Goal: Information Seeking & Learning: Learn about a topic

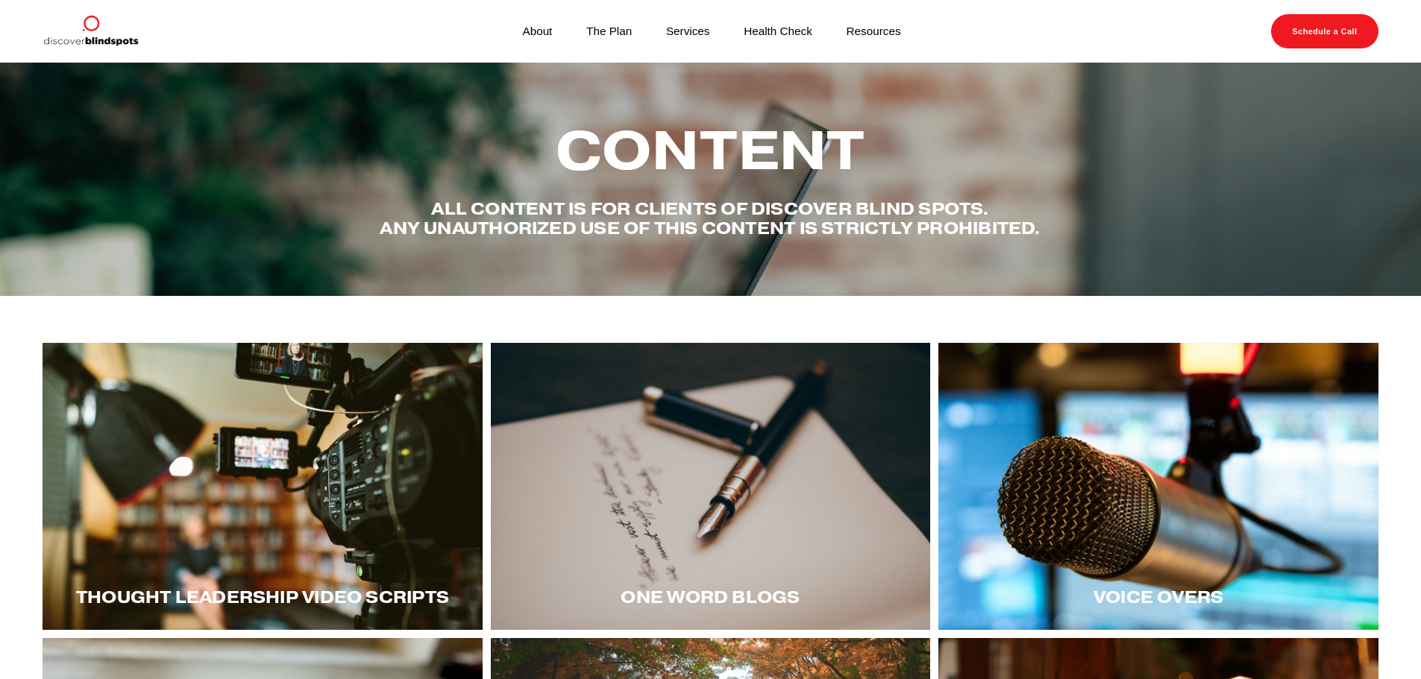
click at [290, 607] on span "Thought LEadership Video Scripts" at bounding box center [262, 597] width 373 height 21
click at [293, 597] on span "Thought LEadership Video Scripts" at bounding box center [262, 597] width 373 height 21
click at [295, 568] on div "Thought LEadership Video Scripts" at bounding box center [263, 598] width 440 height 66
click at [335, 528] on div at bounding box center [263, 486] width 440 height 287
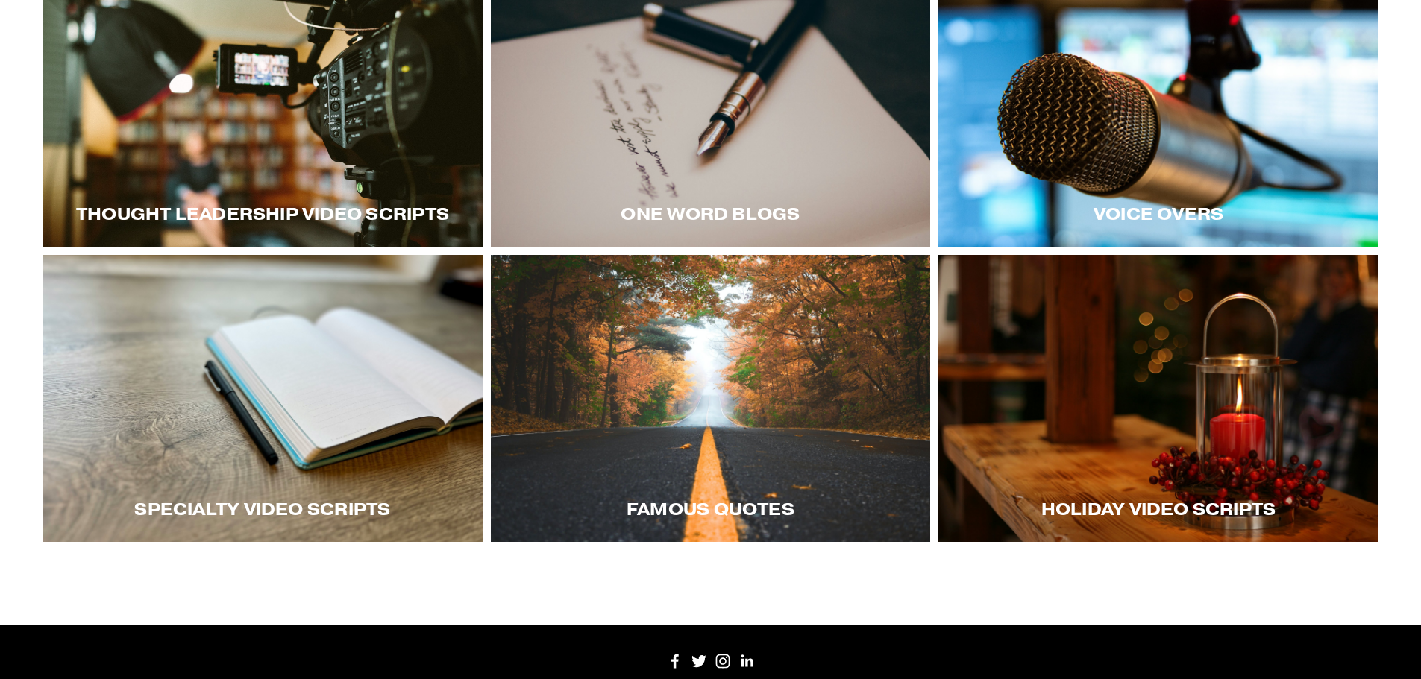
scroll to position [148, 0]
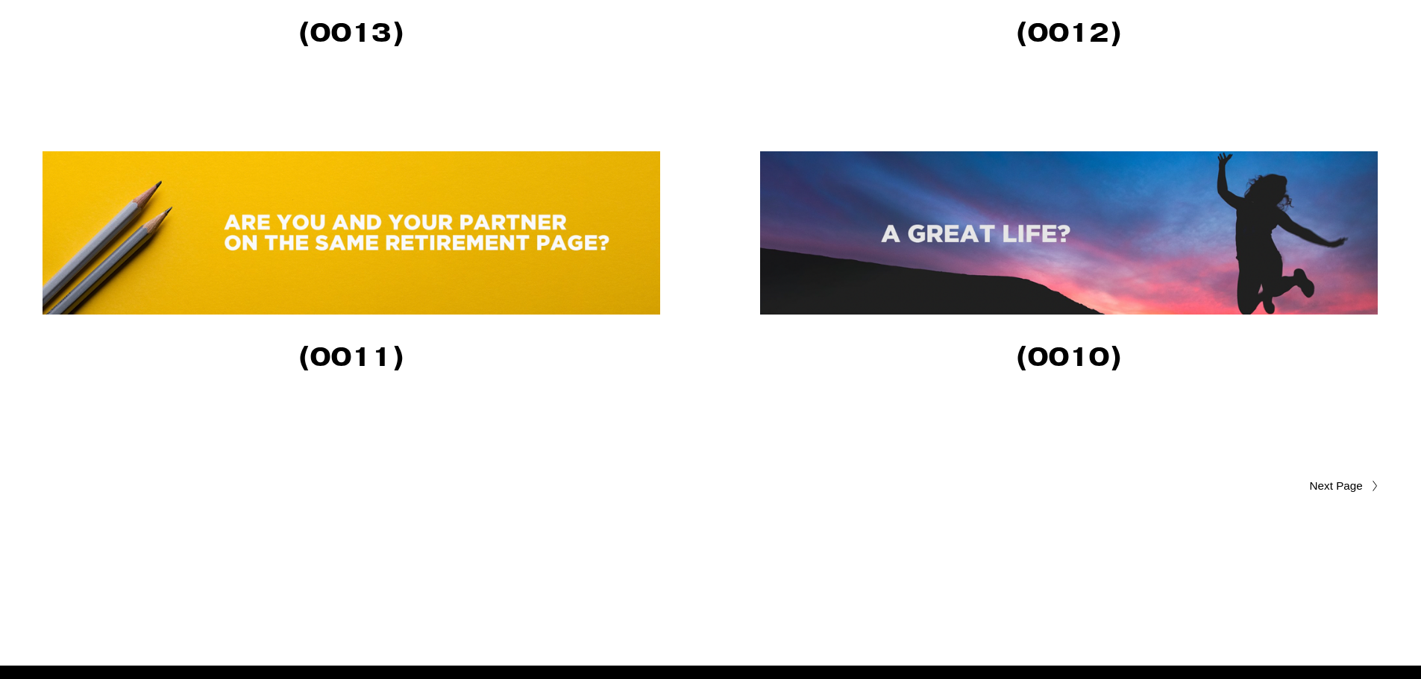
scroll to position [3431, 0]
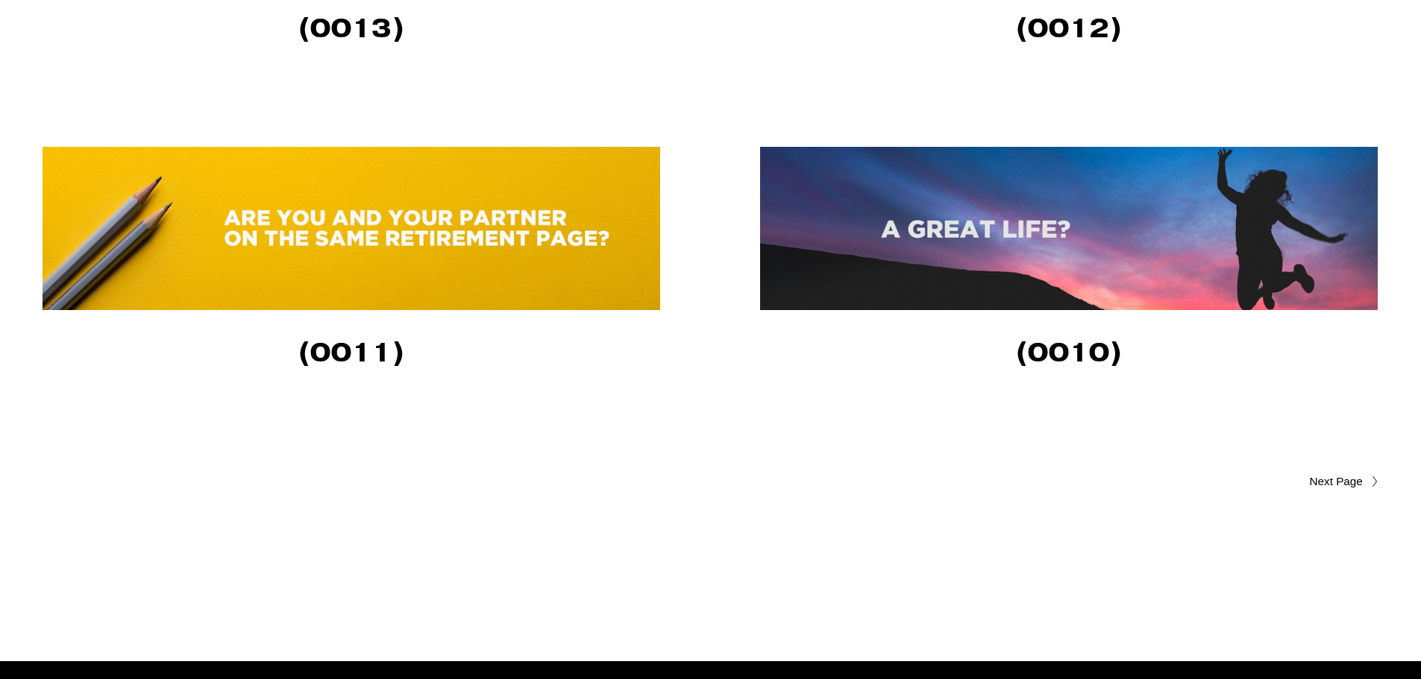
click at [1363, 488] on div at bounding box center [1371, 482] width 16 height 12
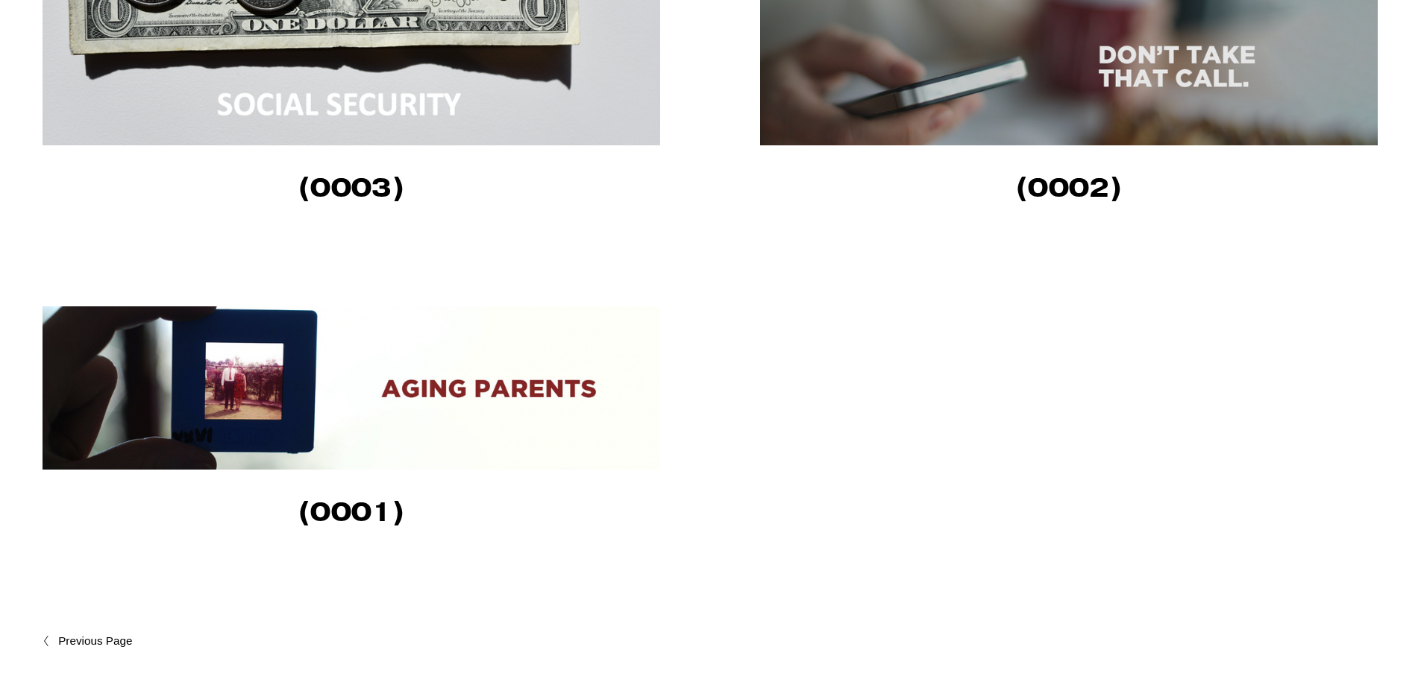
scroll to position [1902, 0]
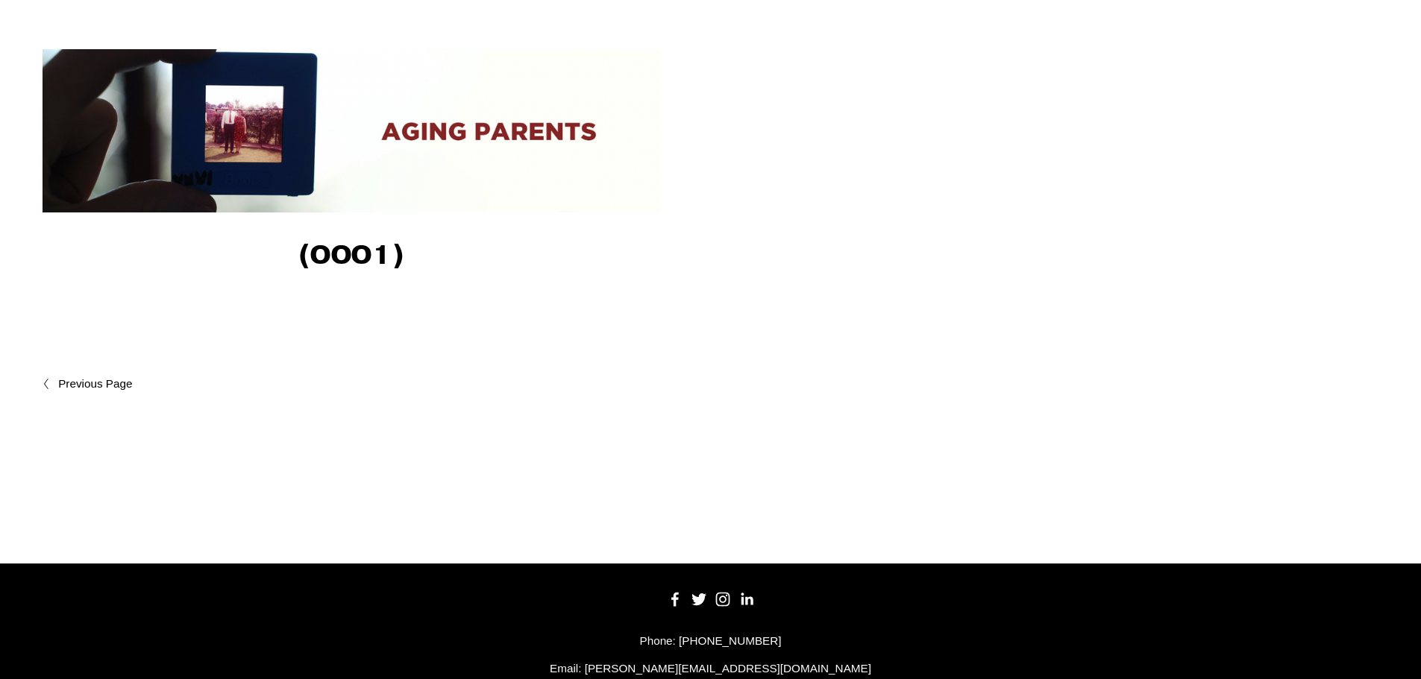
click at [76, 387] on span "Newer Posts" at bounding box center [127, 384] width 139 height 18
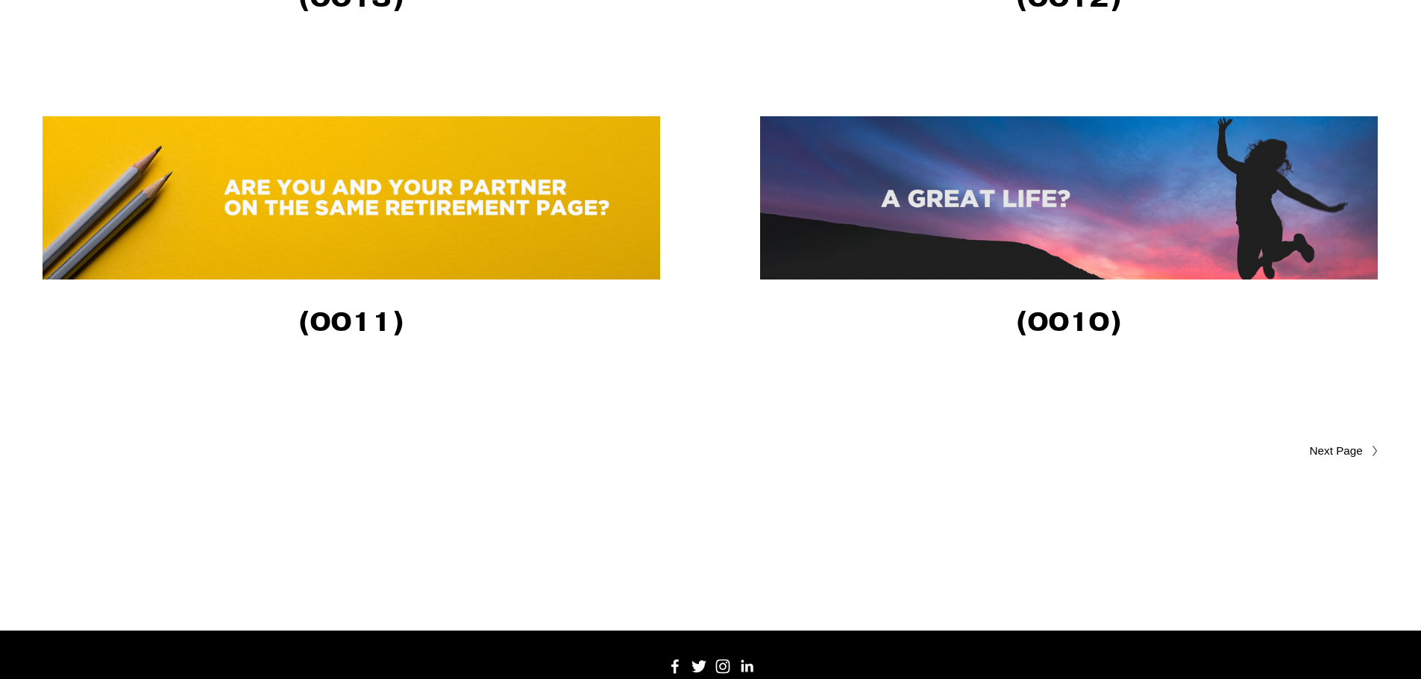
scroll to position [3472, 0]
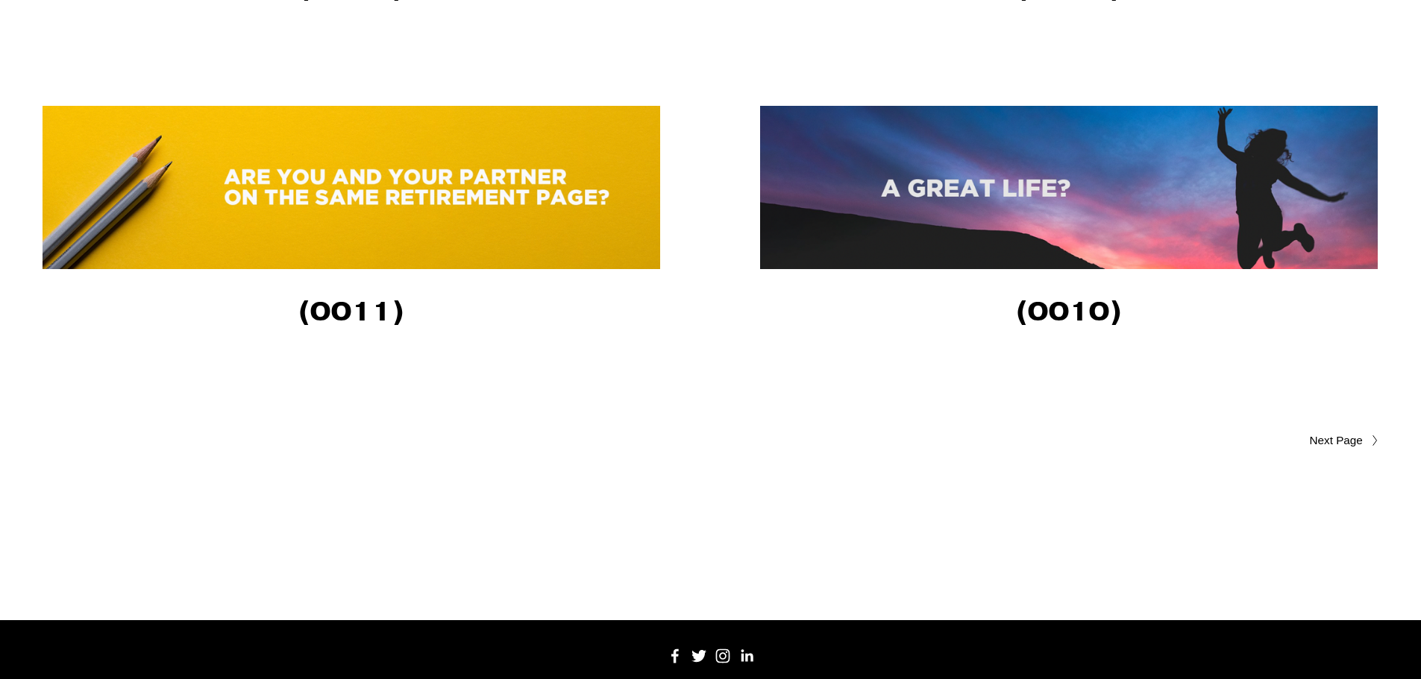
click at [1338, 437] on link "Older Posts" at bounding box center [1044, 441] width 667 height 18
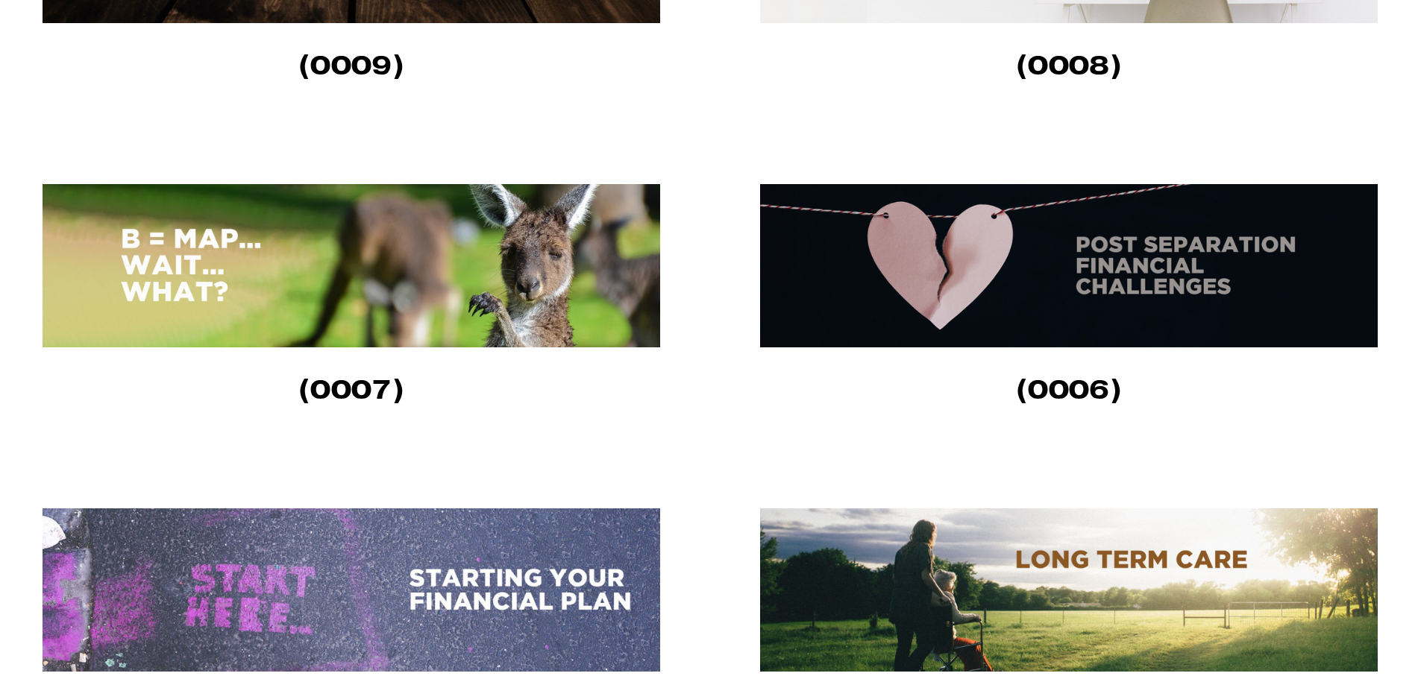
scroll to position [820, 0]
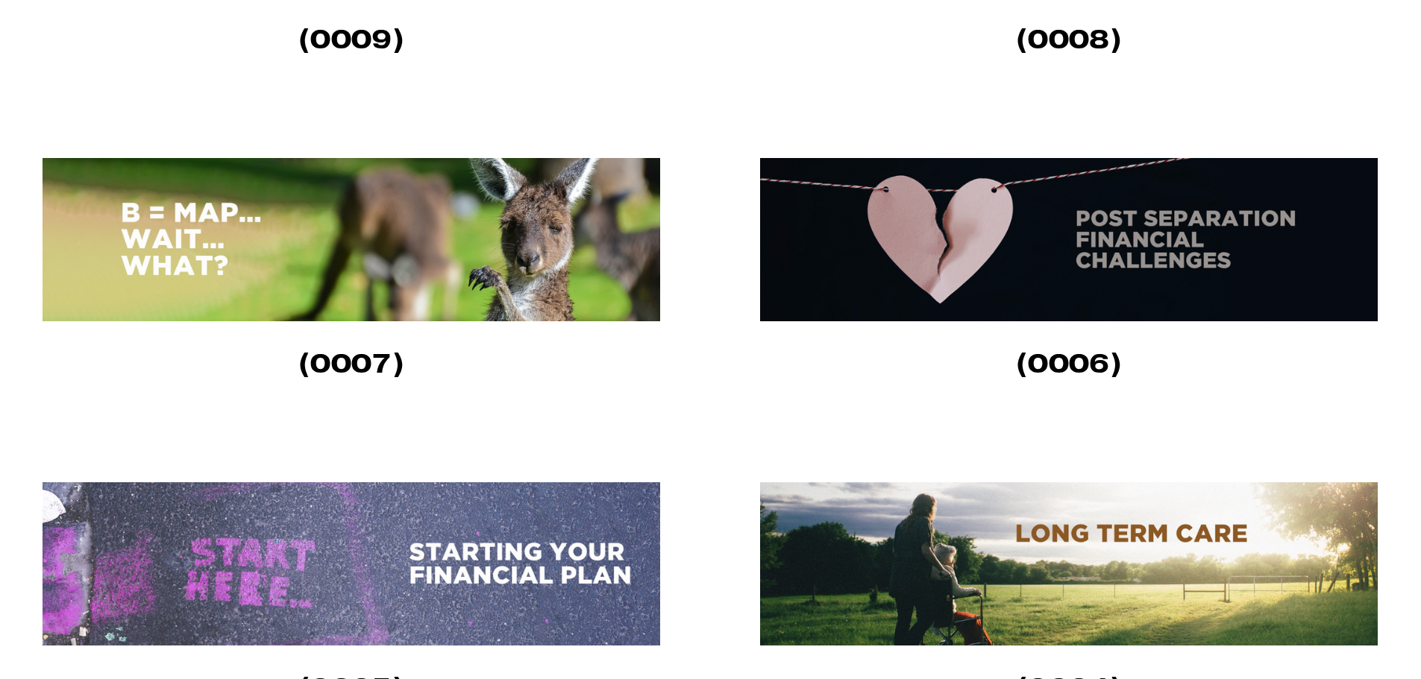
click at [362, 521] on img at bounding box center [352, 564] width 618 height 163
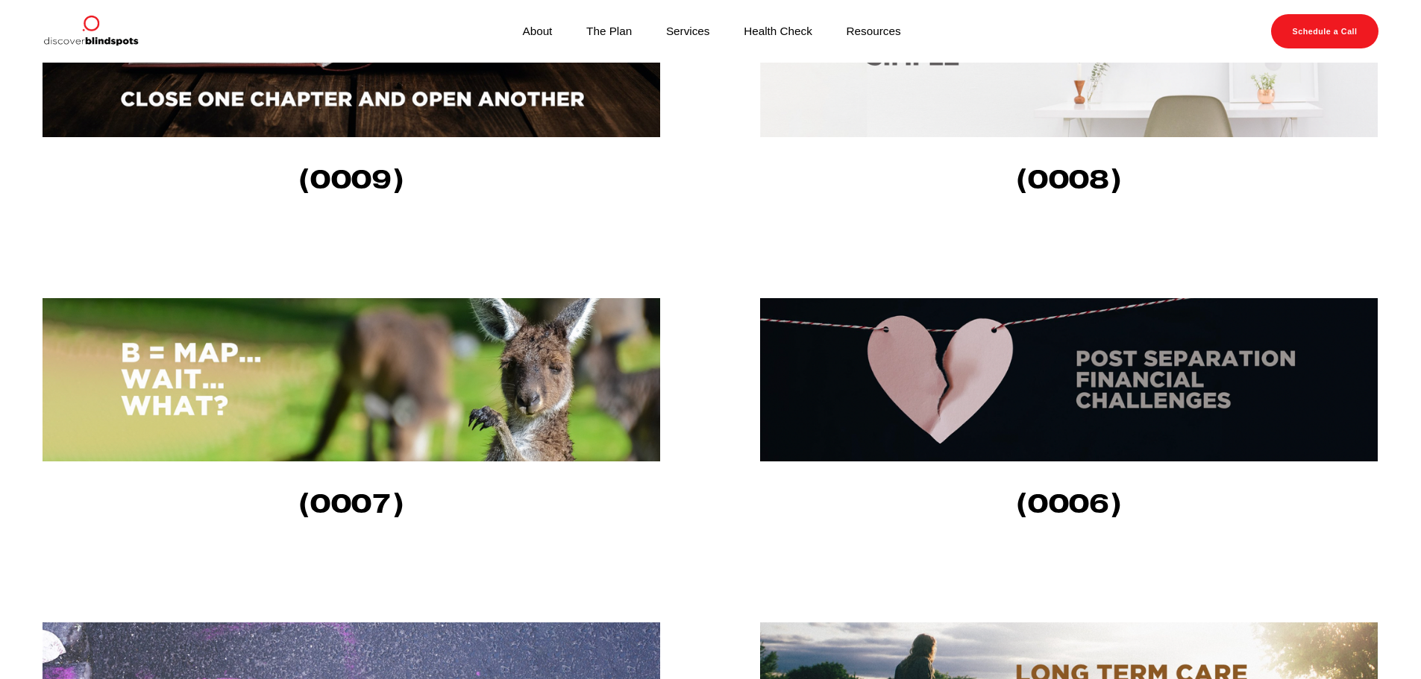
scroll to position [671, 0]
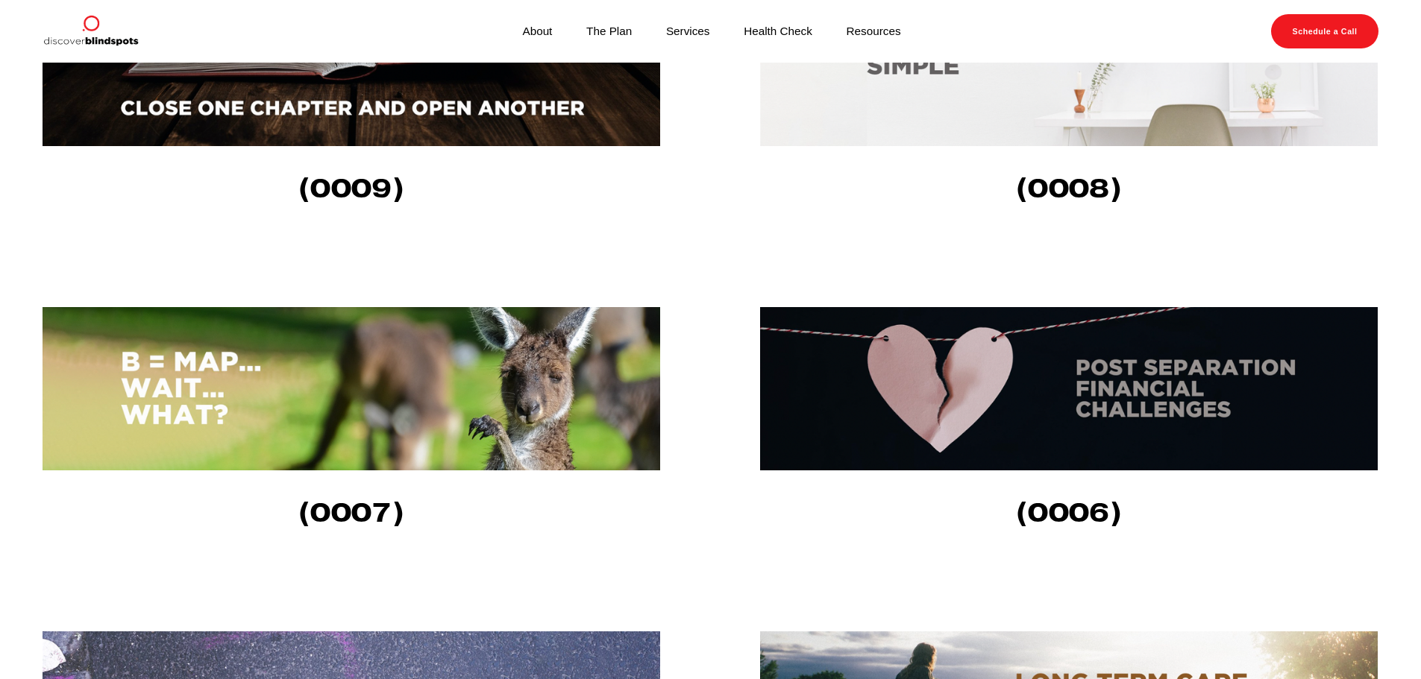
click at [450, 336] on img at bounding box center [352, 388] width 618 height 163
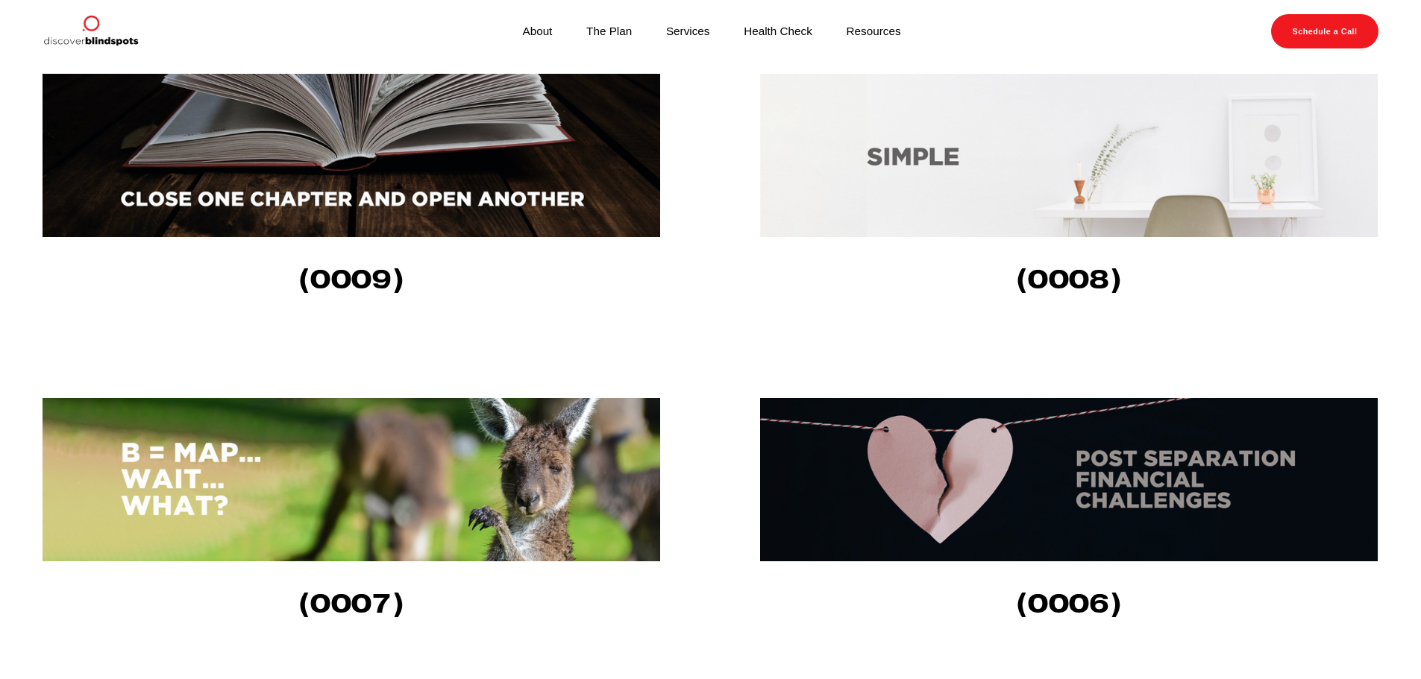
scroll to position [447, 0]
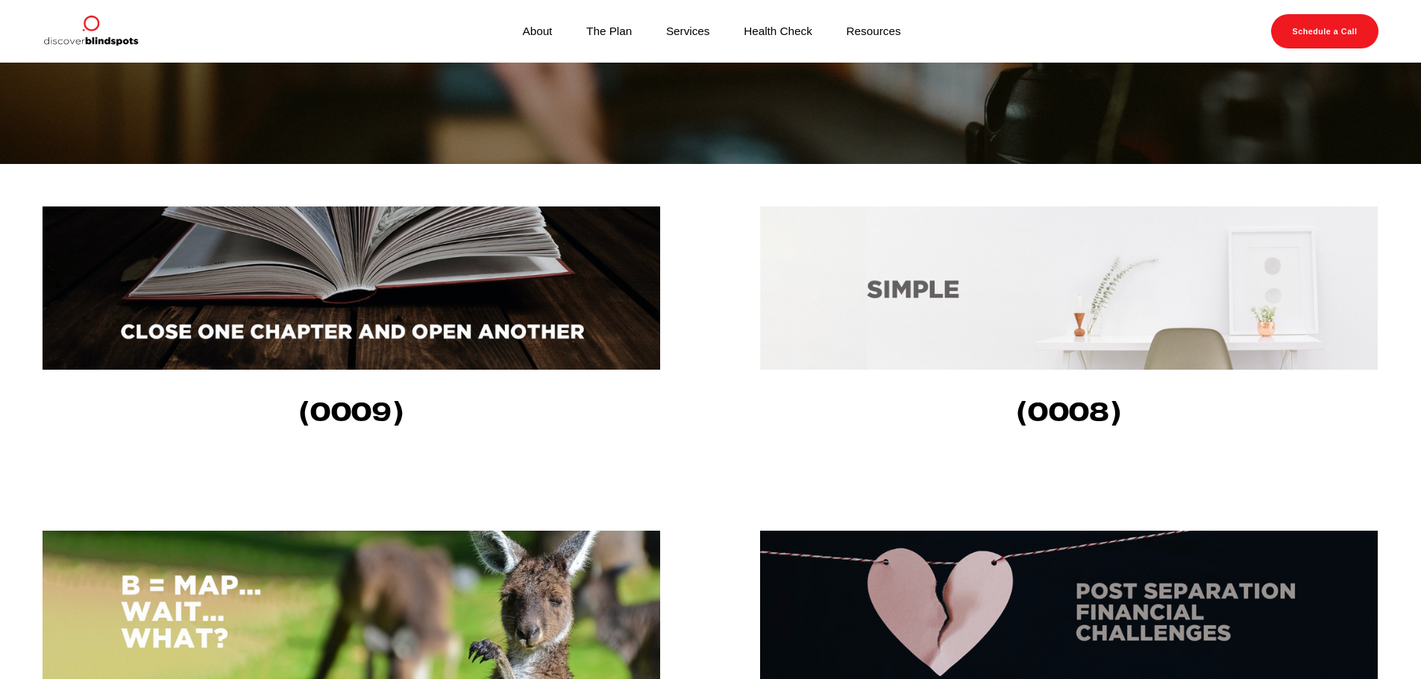
click at [914, 361] on img at bounding box center [1069, 288] width 618 height 163
click at [568, 332] on img at bounding box center [352, 288] width 618 height 163
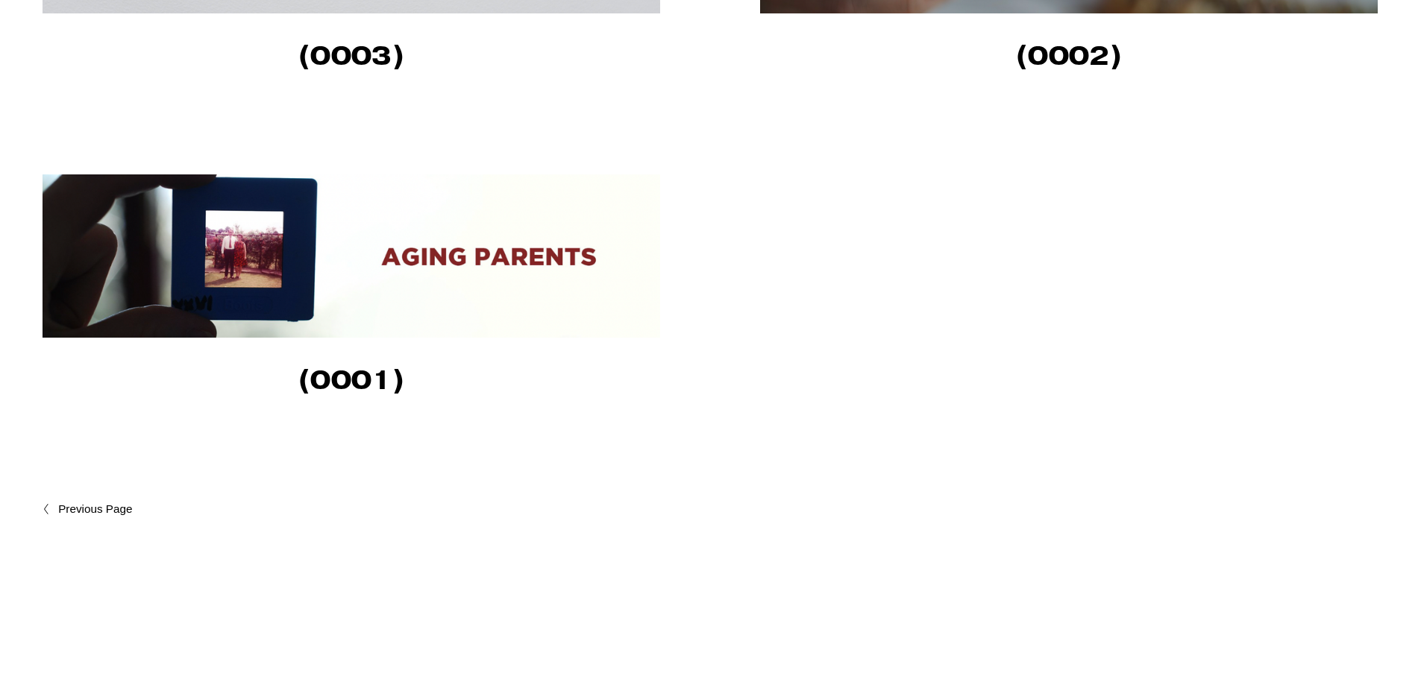
scroll to position [1977, 0]
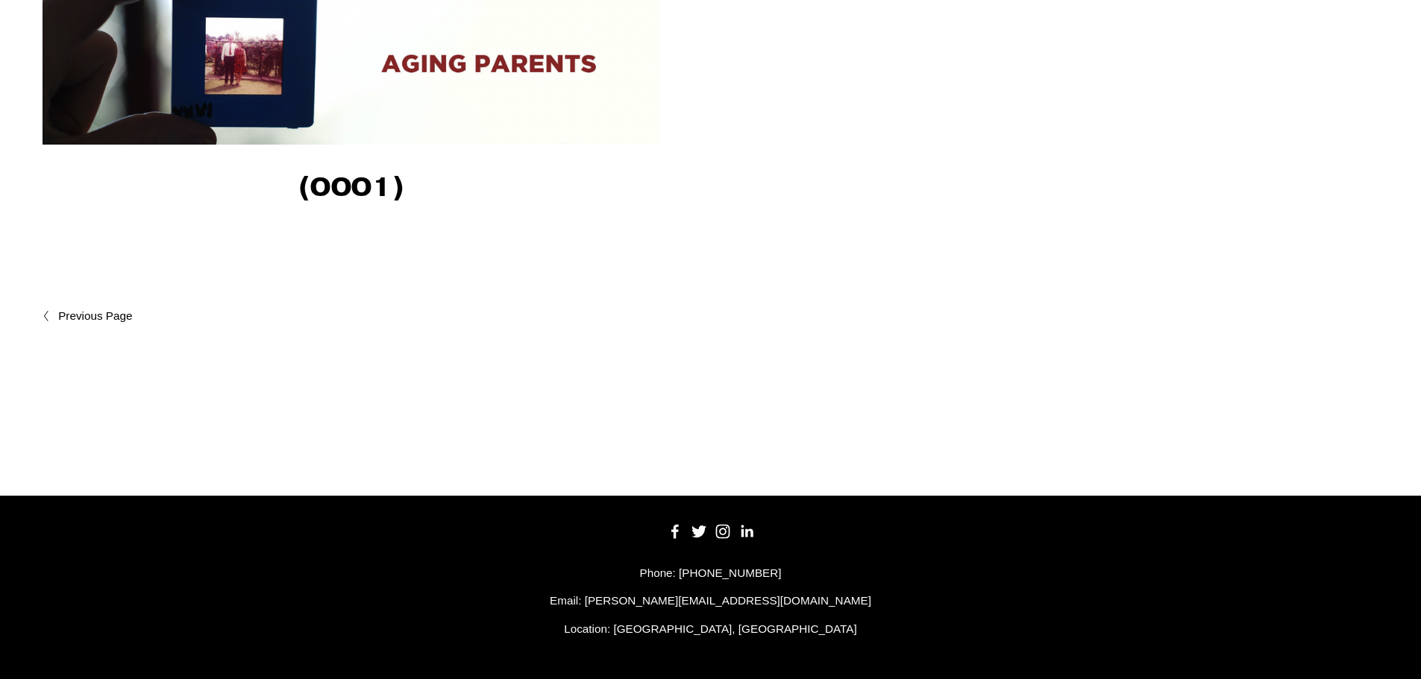
click at [98, 310] on span "Newer Posts" at bounding box center [127, 316] width 139 height 18
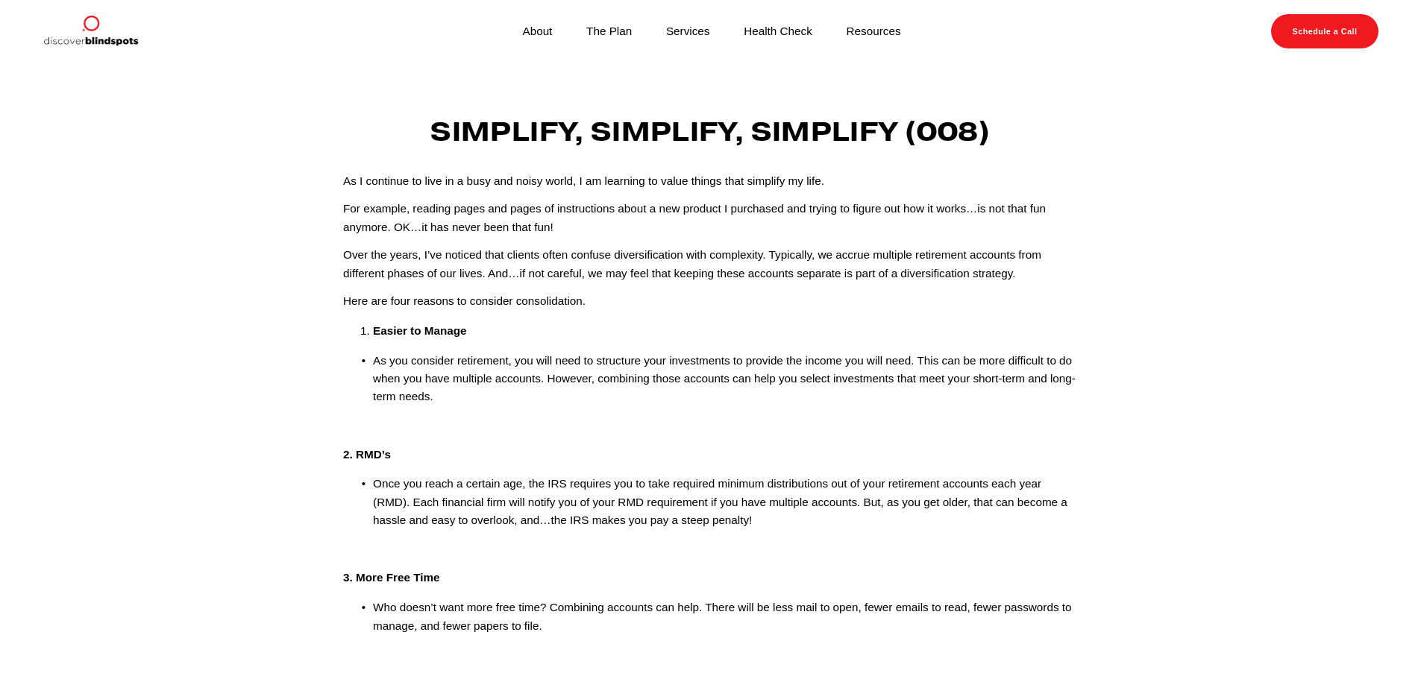
scroll to position [224, 0]
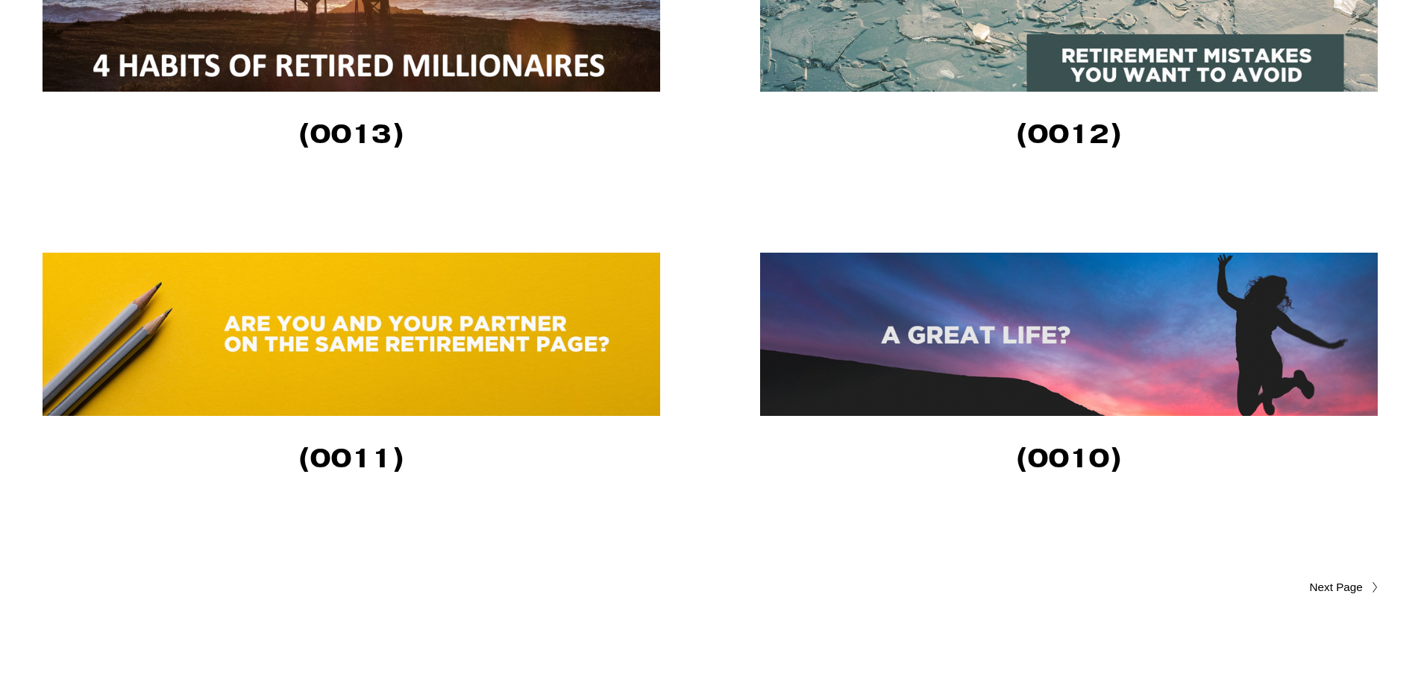
scroll to position [3384, 0]
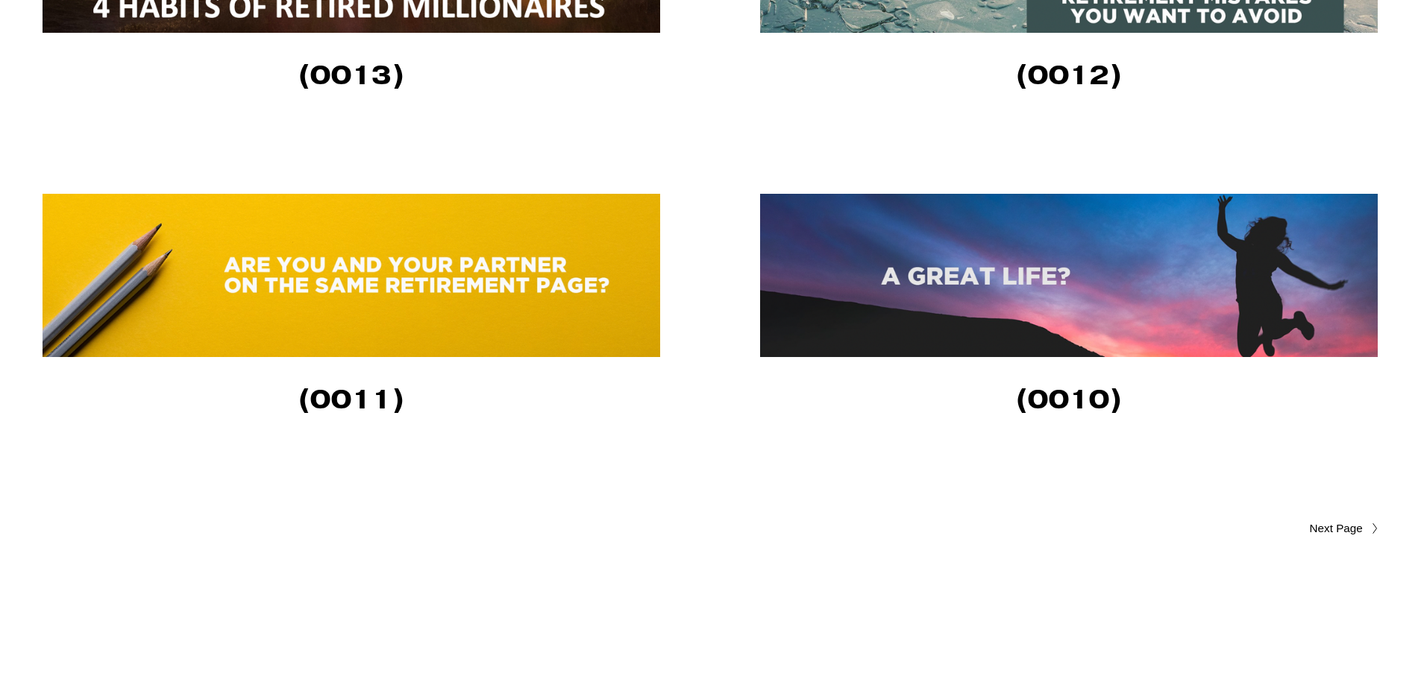
click at [1087, 327] on img at bounding box center [1069, 275] width 618 height 163
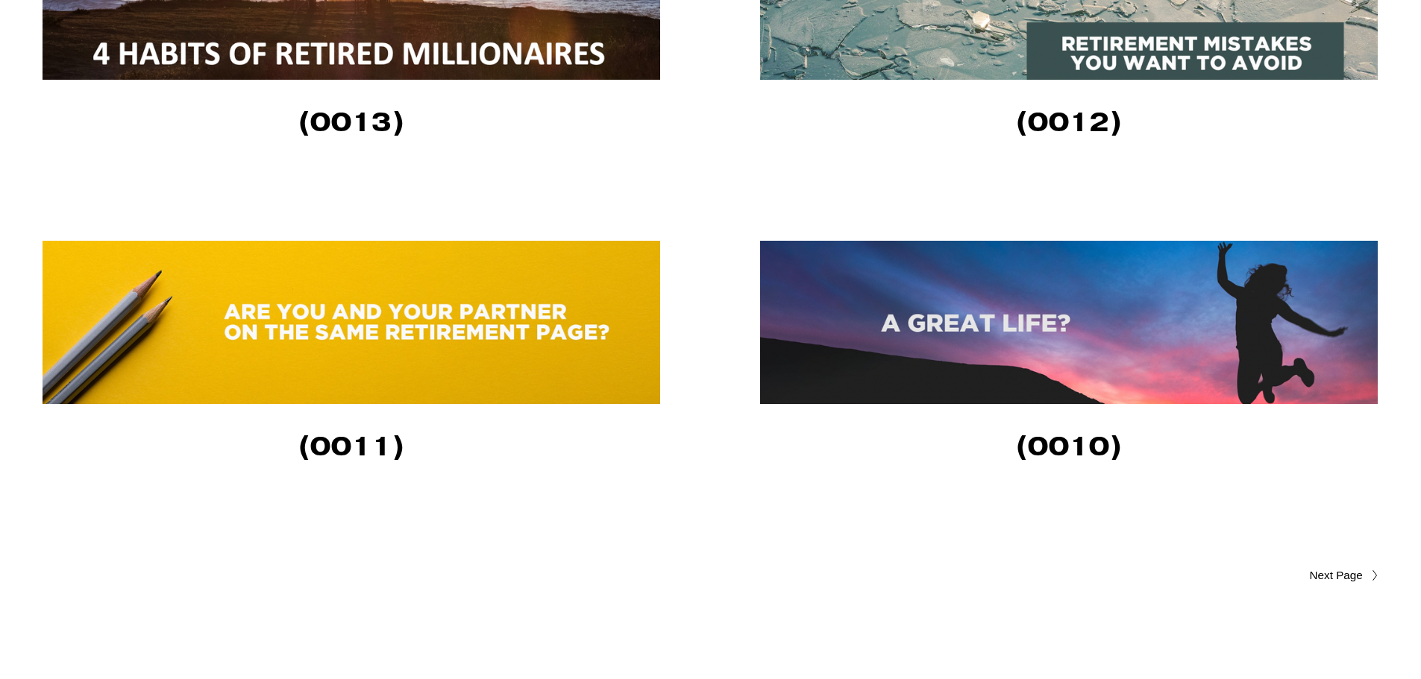
scroll to position [3085, 0]
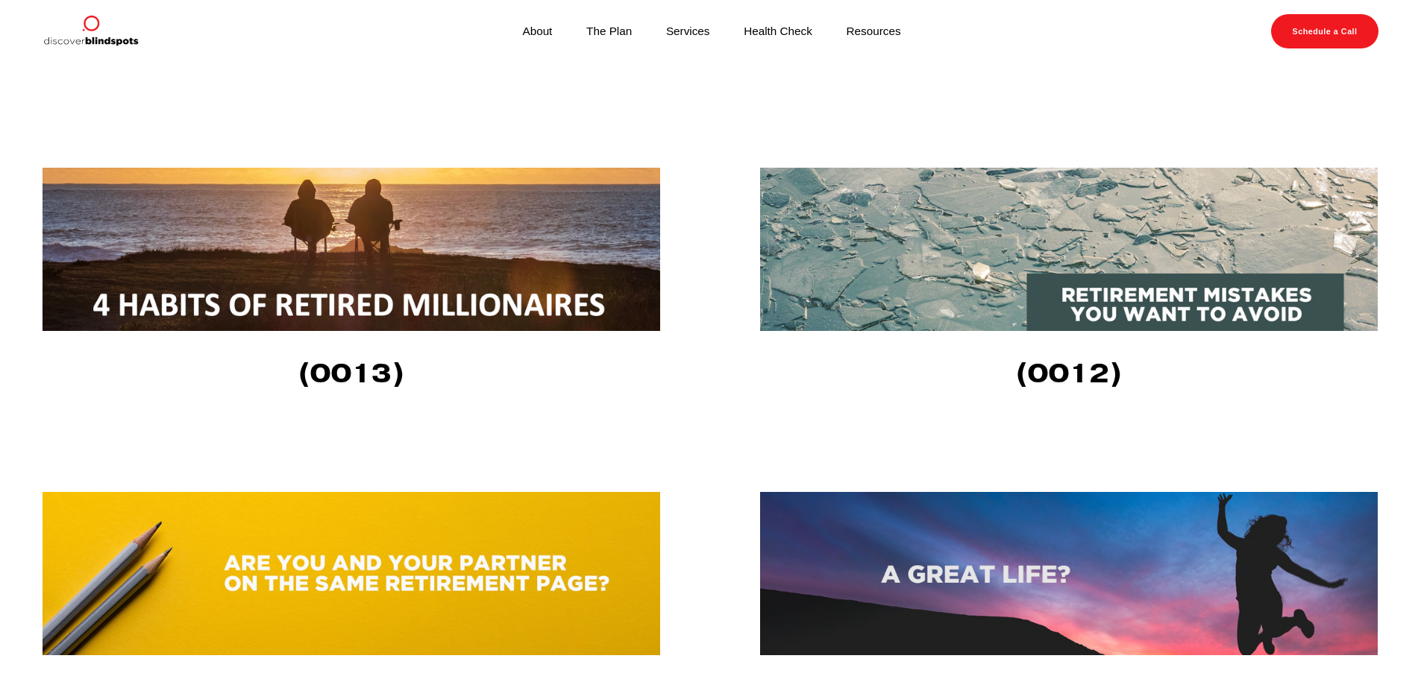
drag, startPoint x: 483, startPoint y: 292, endPoint x: 495, endPoint y: 292, distance: 12.0
click at [483, 290] on img at bounding box center [352, 249] width 618 height 163
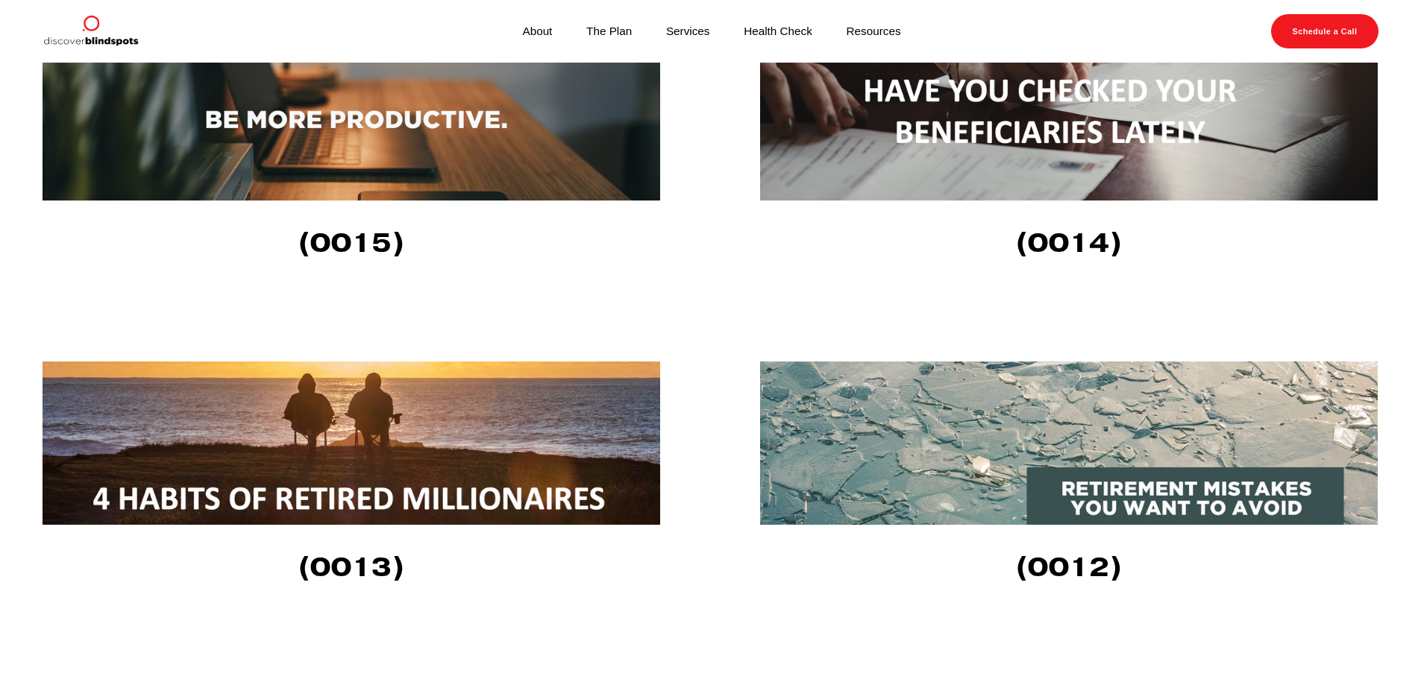
scroll to position [2862, 0]
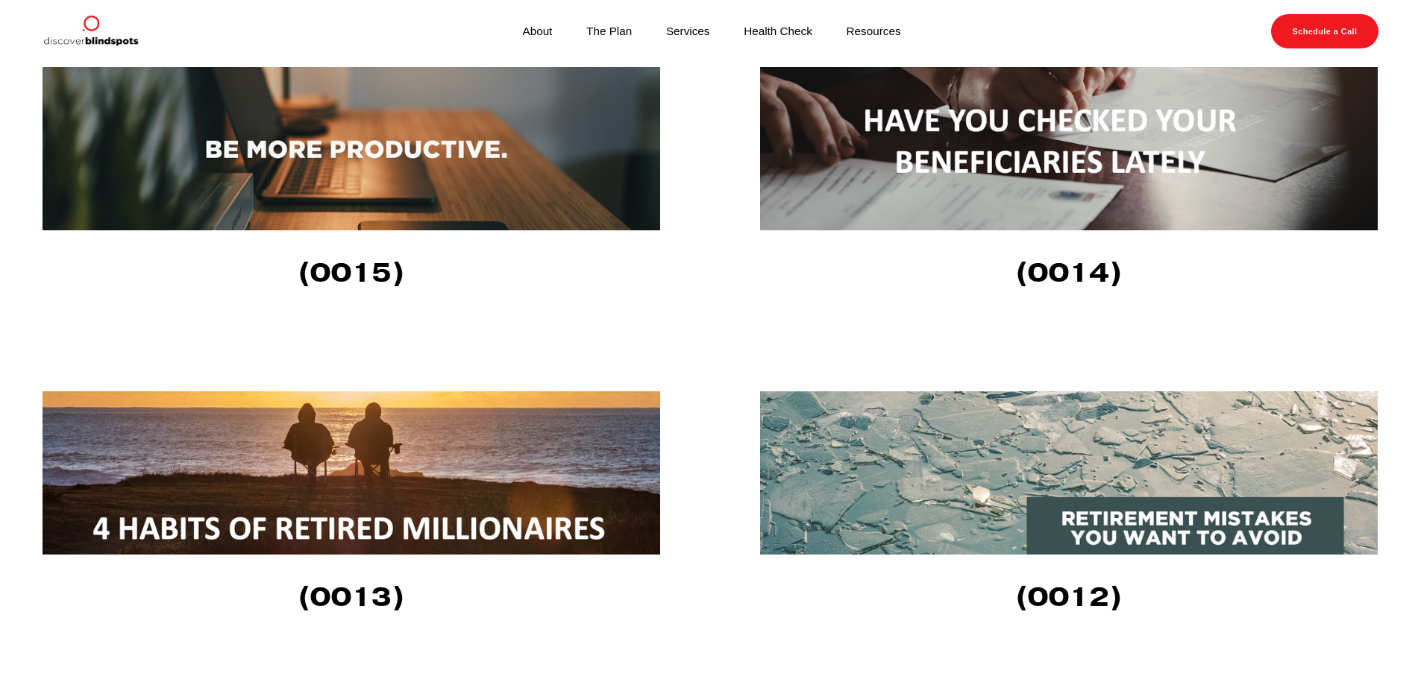
click at [1063, 175] on img at bounding box center [1069, 148] width 618 height 163
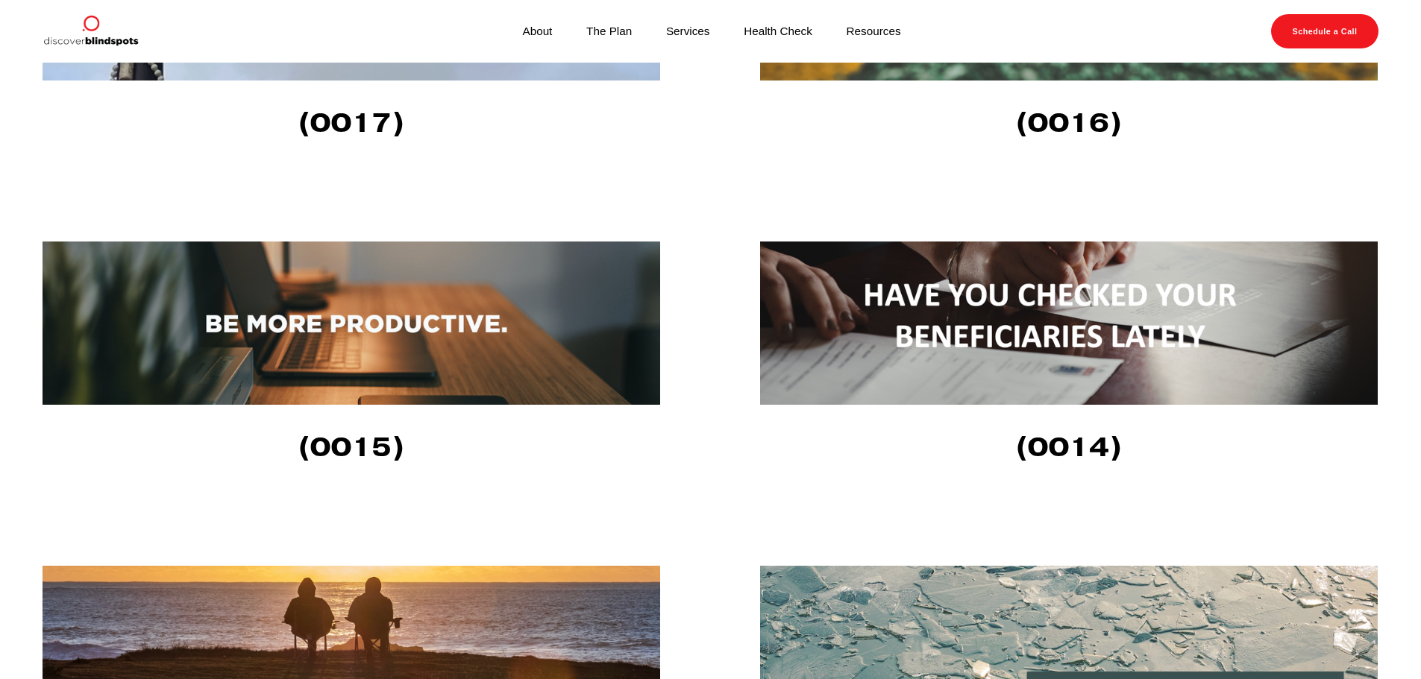
scroll to position [2638, 0]
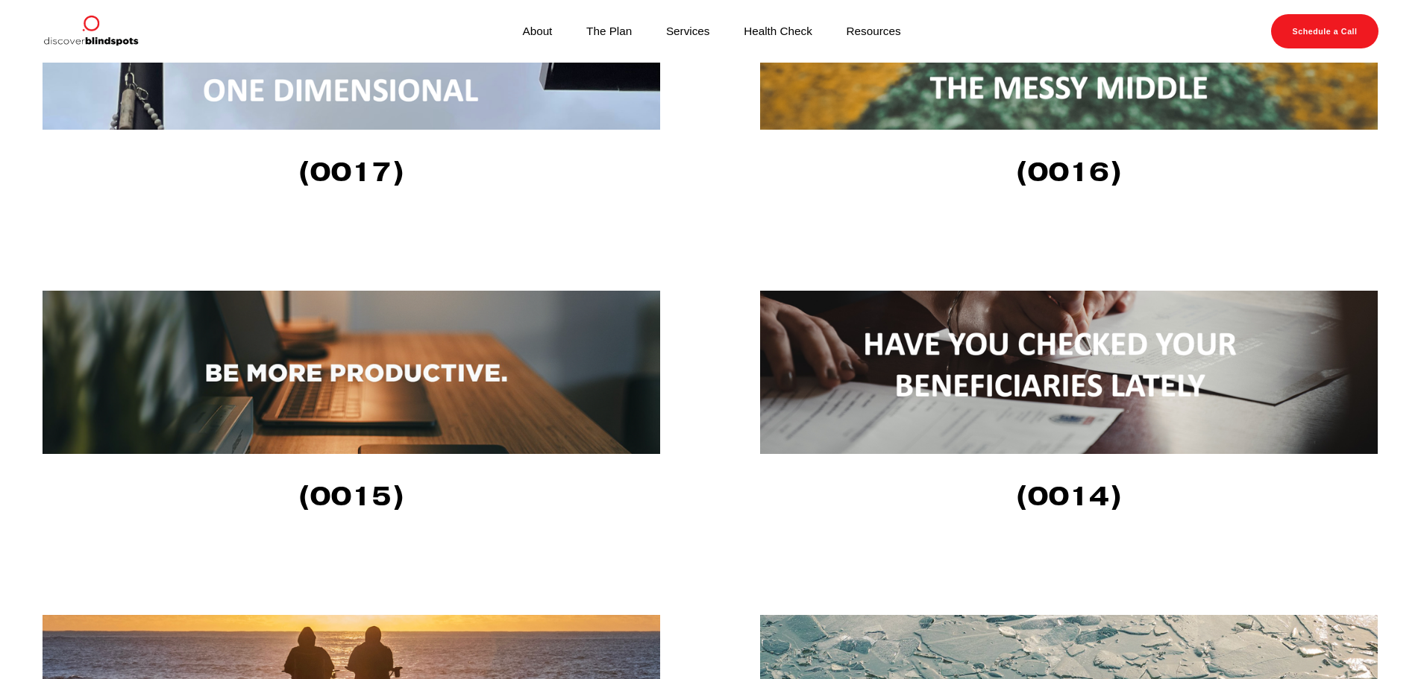
click at [424, 388] on img at bounding box center [352, 372] width 618 height 163
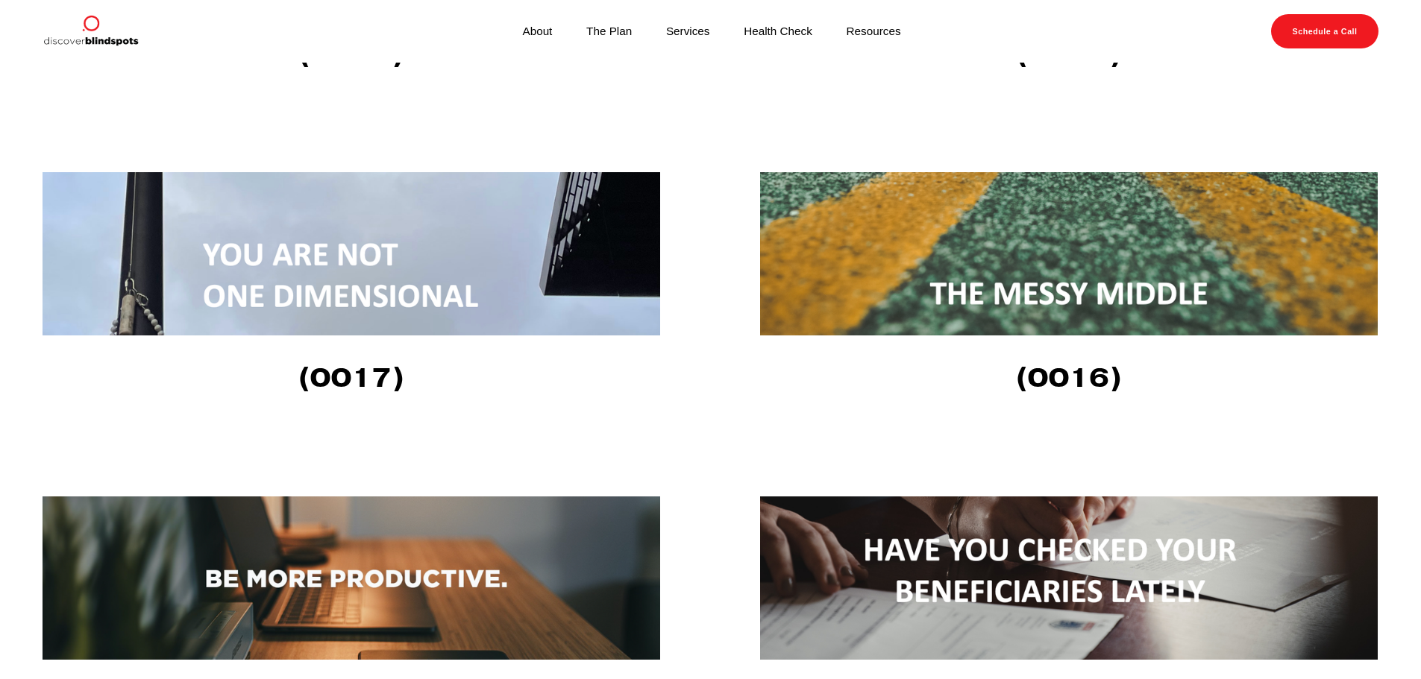
scroll to position [2339, 0]
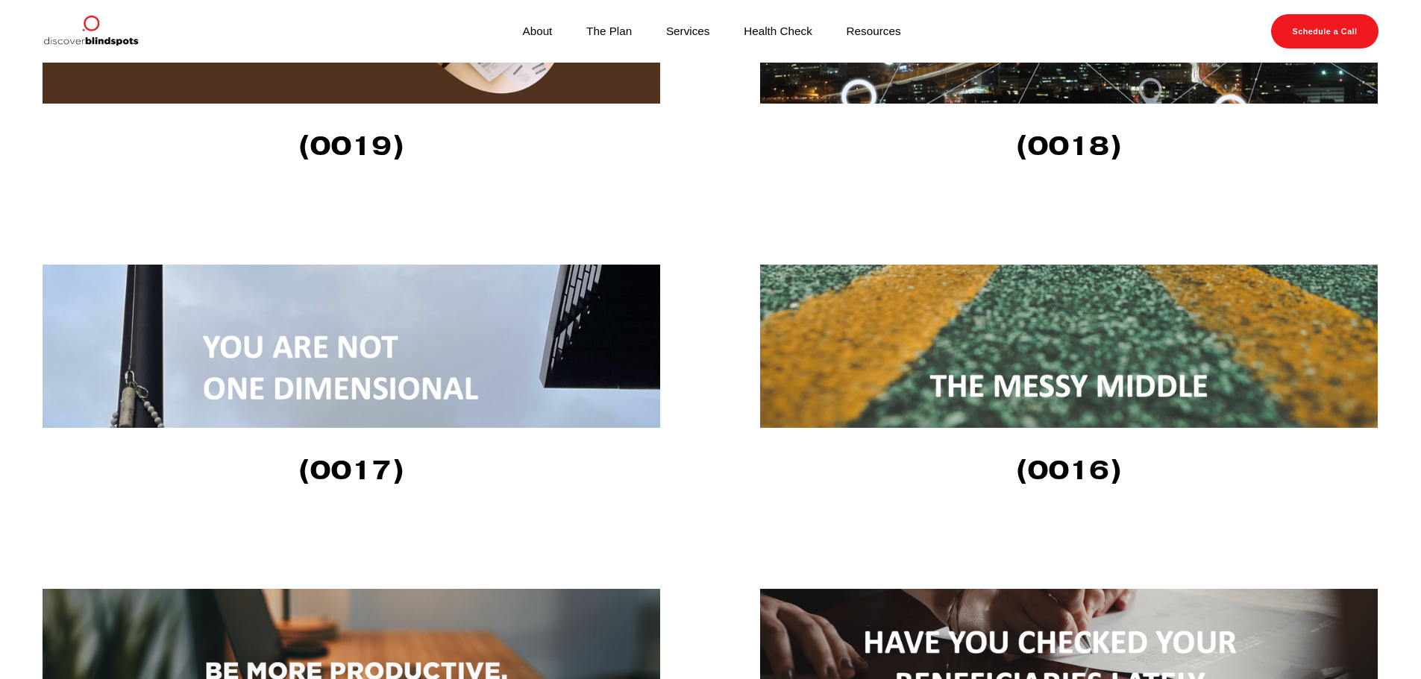
click at [1087, 341] on img at bounding box center [1069, 346] width 618 height 163
click at [539, 368] on img at bounding box center [352, 346] width 618 height 163
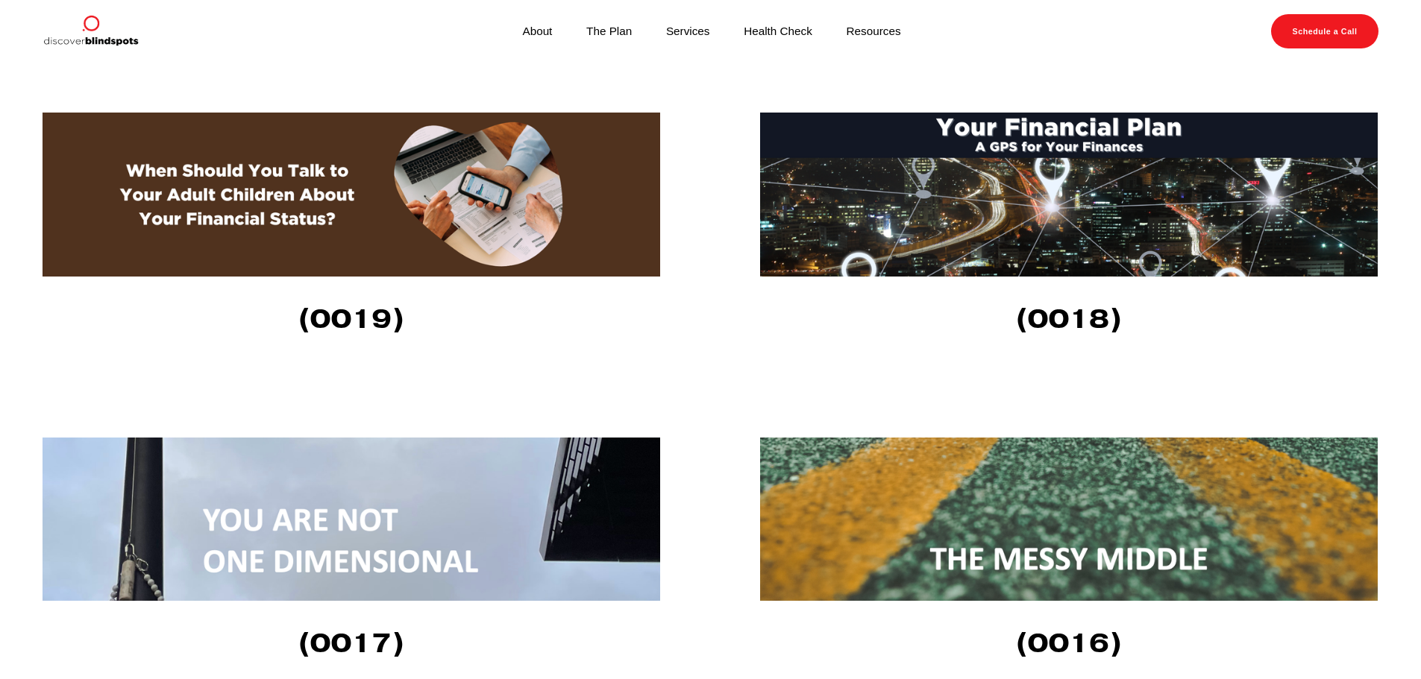
scroll to position [2116, 0]
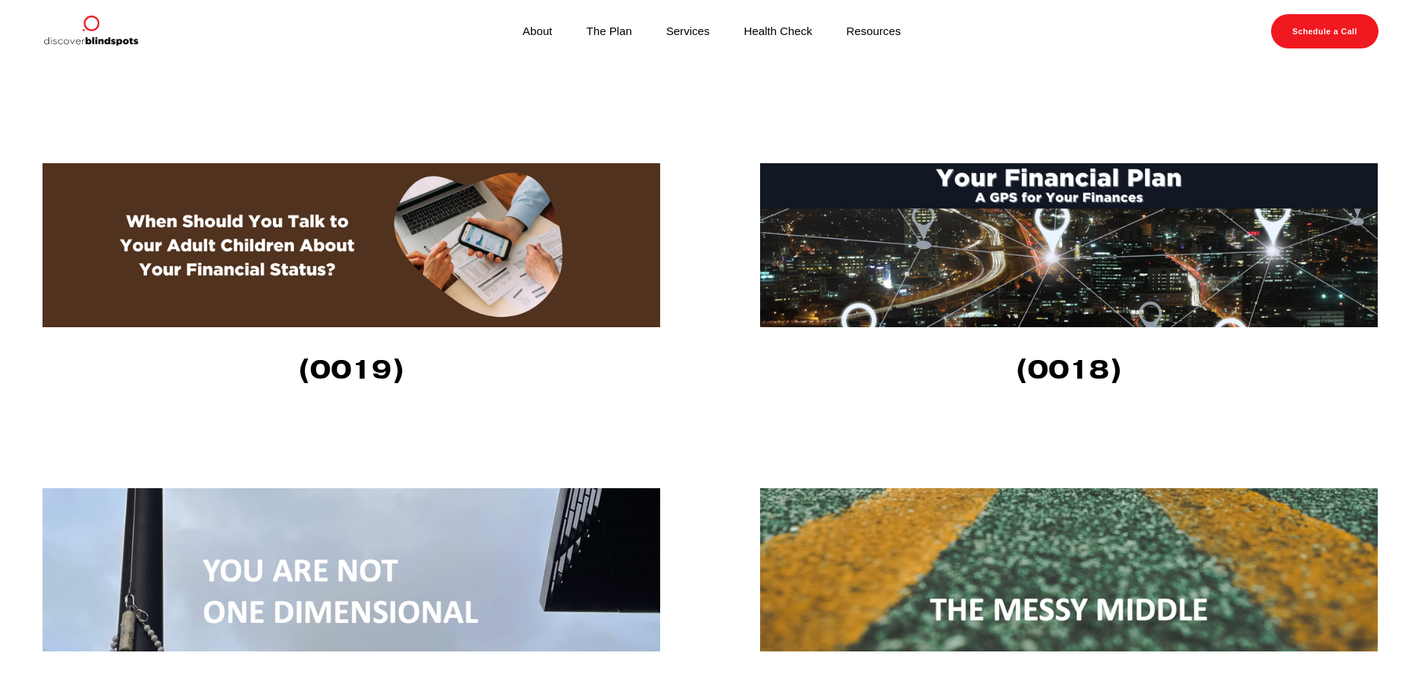
click at [1150, 219] on img at bounding box center [1069, 245] width 618 height 164
click at [606, 293] on img at bounding box center [352, 245] width 618 height 164
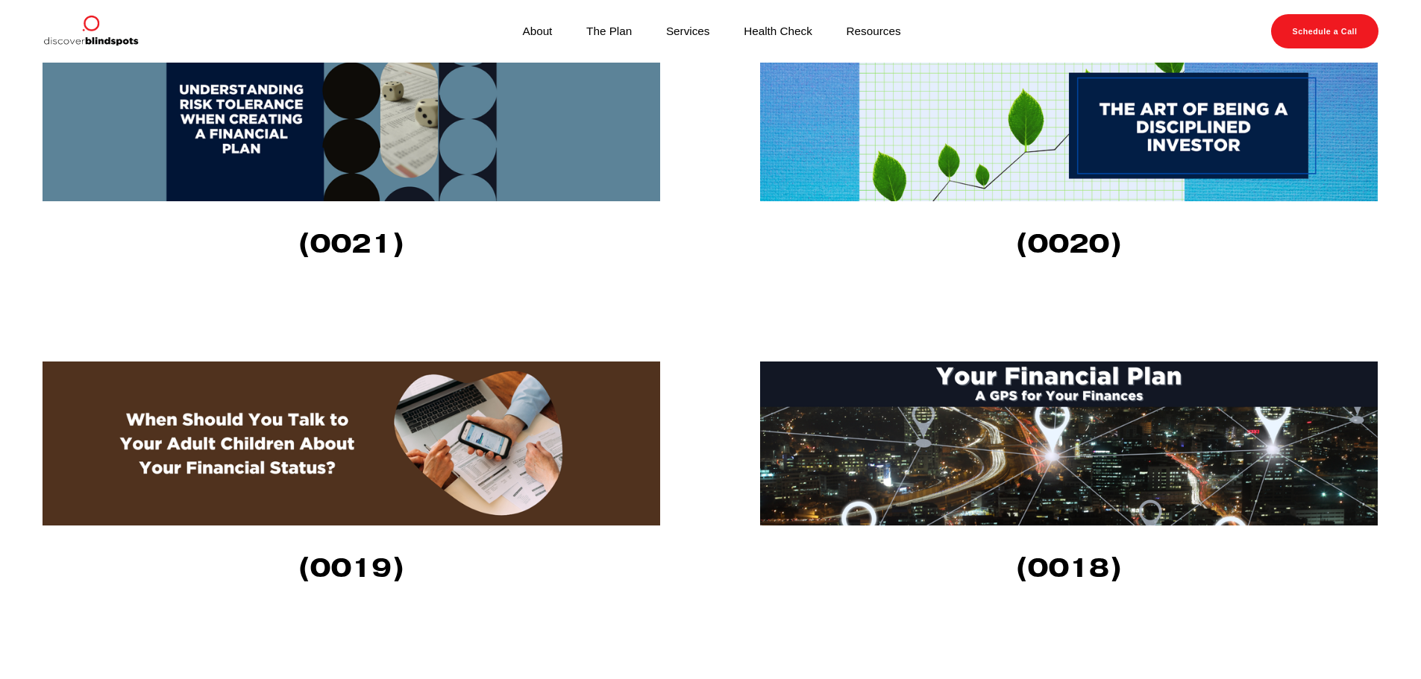
scroll to position [1892, 0]
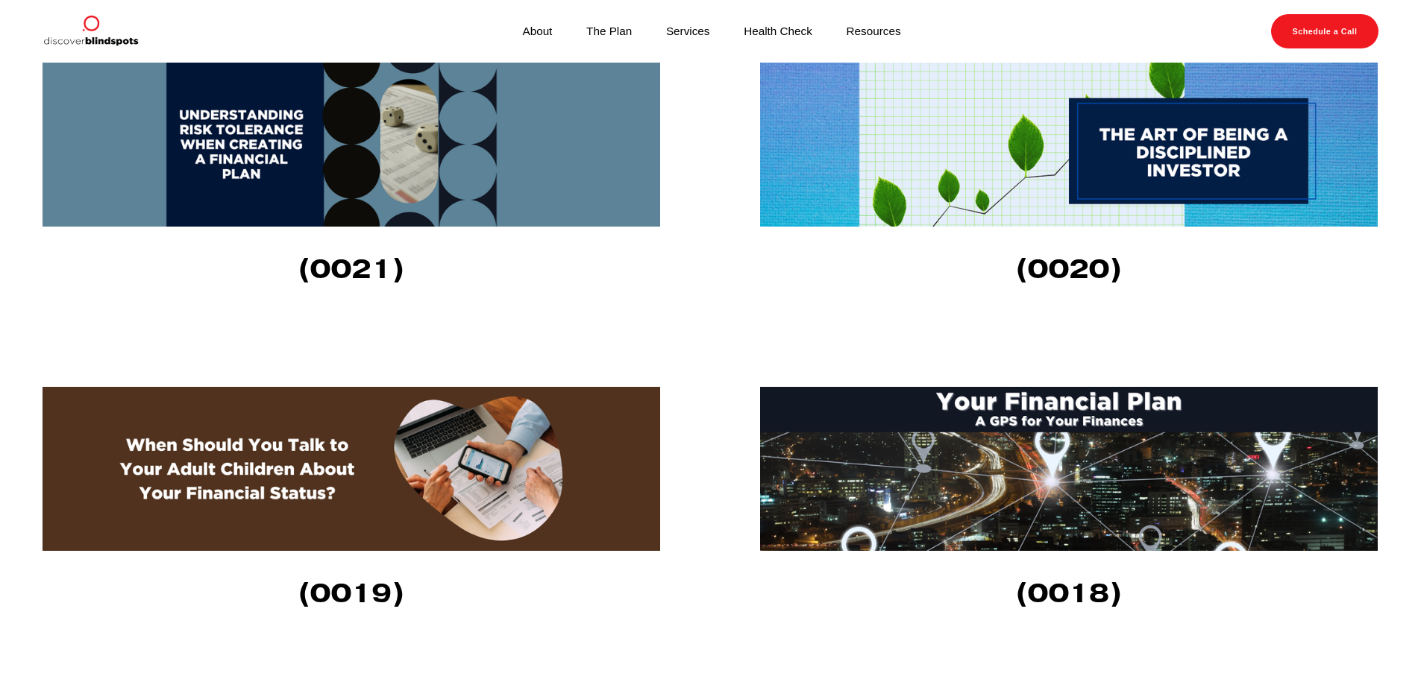
click at [1134, 160] on img at bounding box center [1069, 145] width 618 height 164
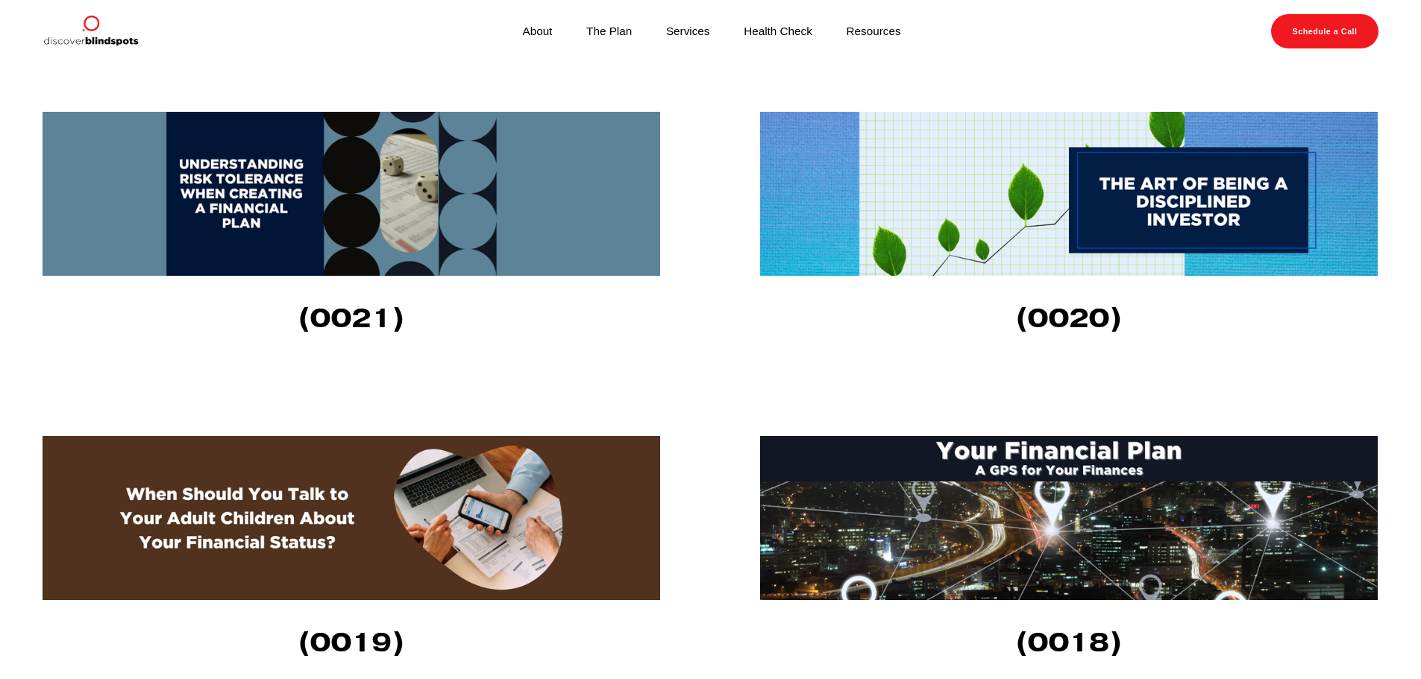
scroll to position [1817, 0]
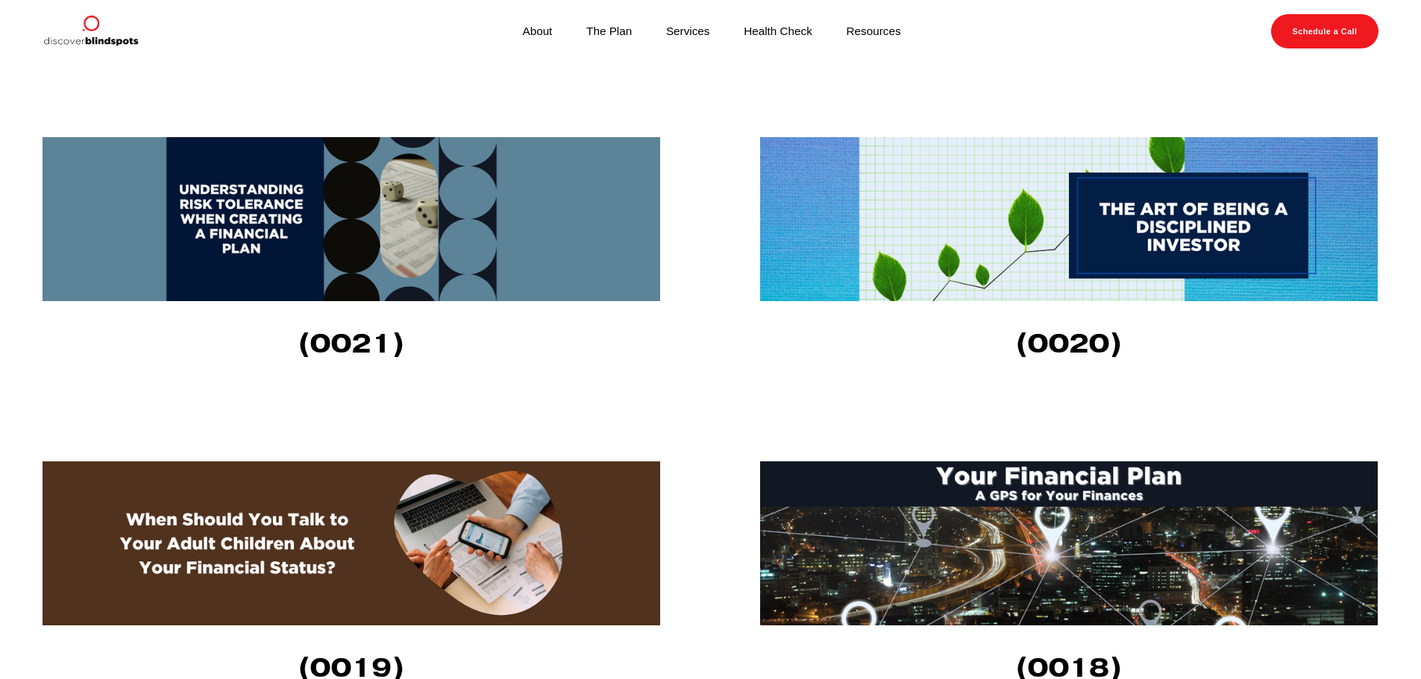
drag, startPoint x: 383, startPoint y: 242, endPoint x: 662, endPoint y: 388, distance: 314.6
click at [383, 242] on img at bounding box center [352, 219] width 618 height 164
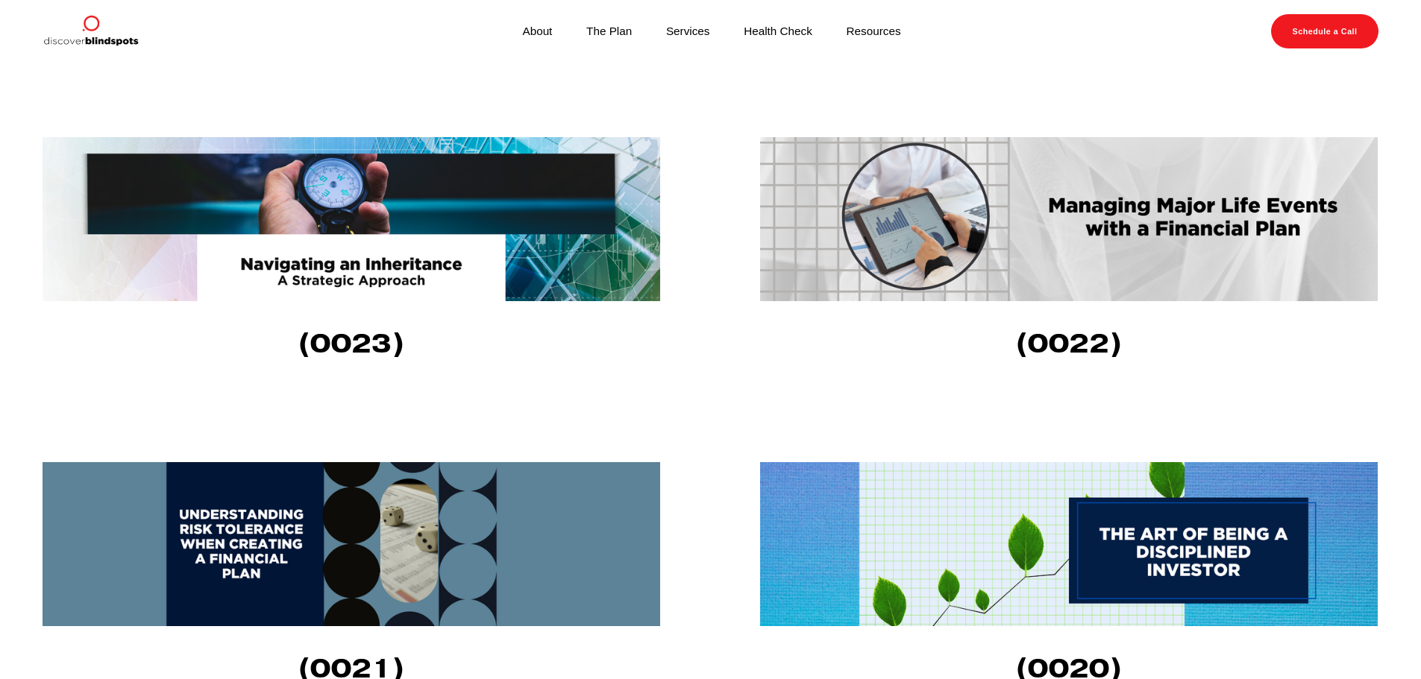
scroll to position [1445, 0]
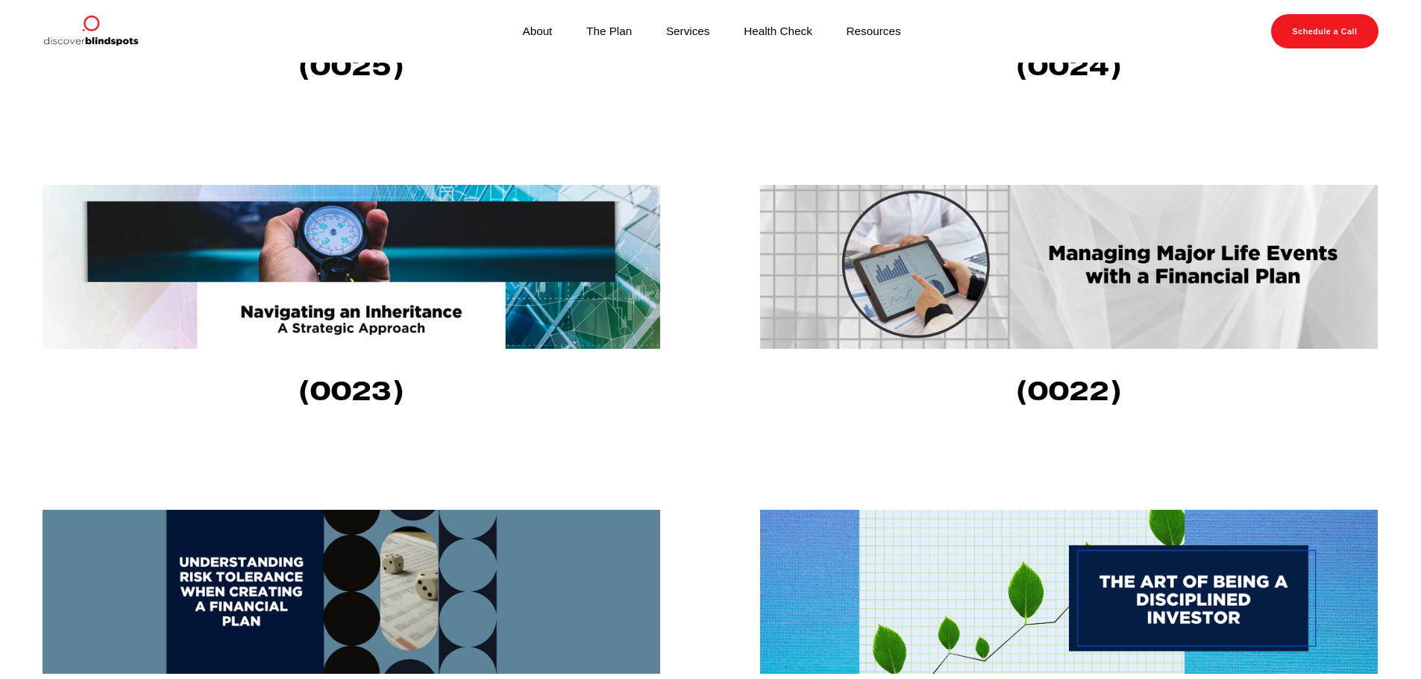
click at [1266, 311] on img at bounding box center [1069, 267] width 618 height 164
click at [404, 301] on img at bounding box center [352, 267] width 618 height 164
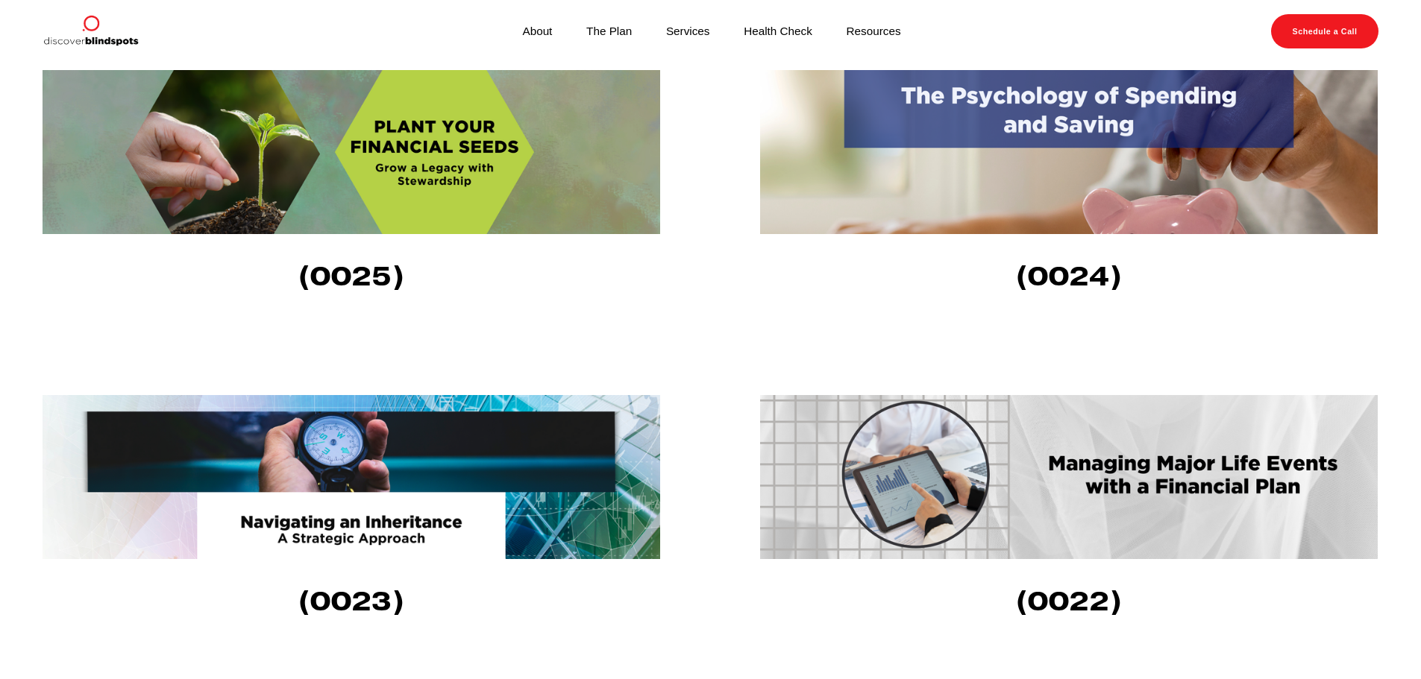
scroll to position [1146, 0]
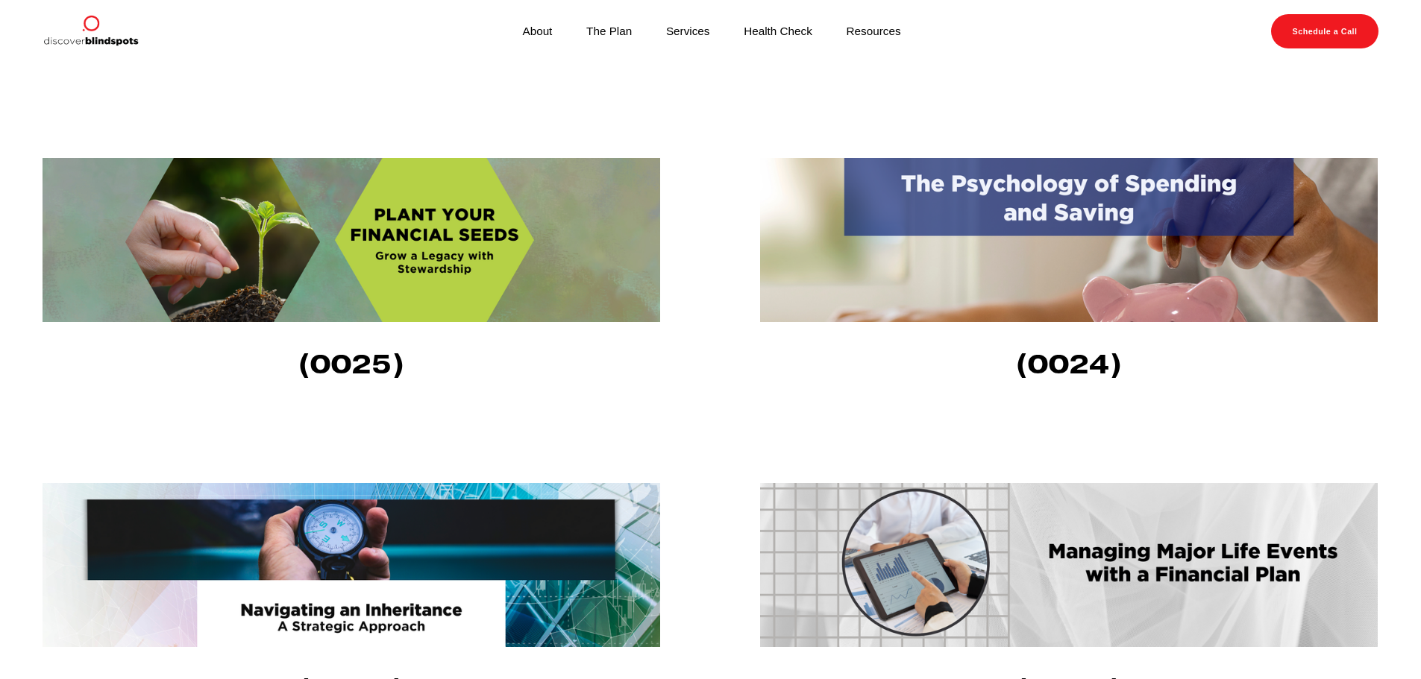
drag, startPoint x: 987, startPoint y: 283, endPoint x: 994, endPoint y: 292, distance: 11.1
click at [987, 283] on img at bounding box center [1069, 240] width 618 height 164
click at [536, 289] on img at bounding box center [352, 240] width 618 height 164
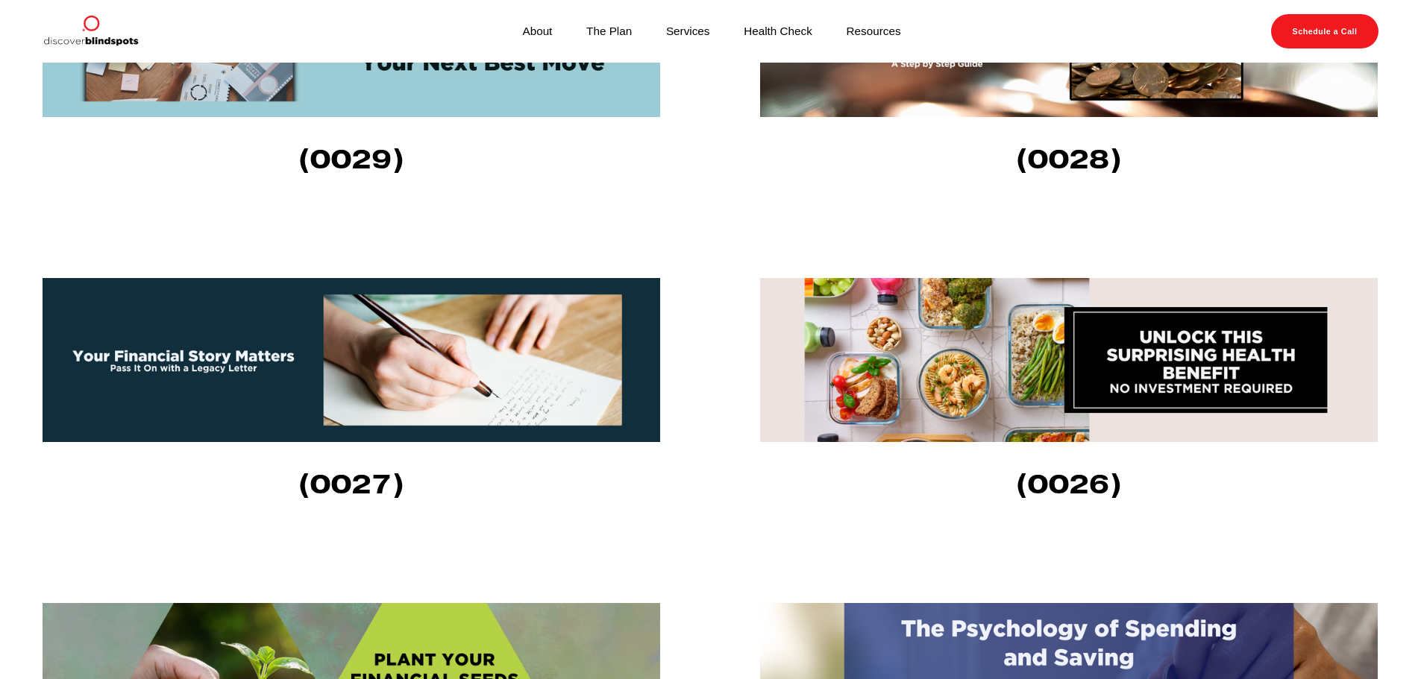
scroll to position [699, 0]
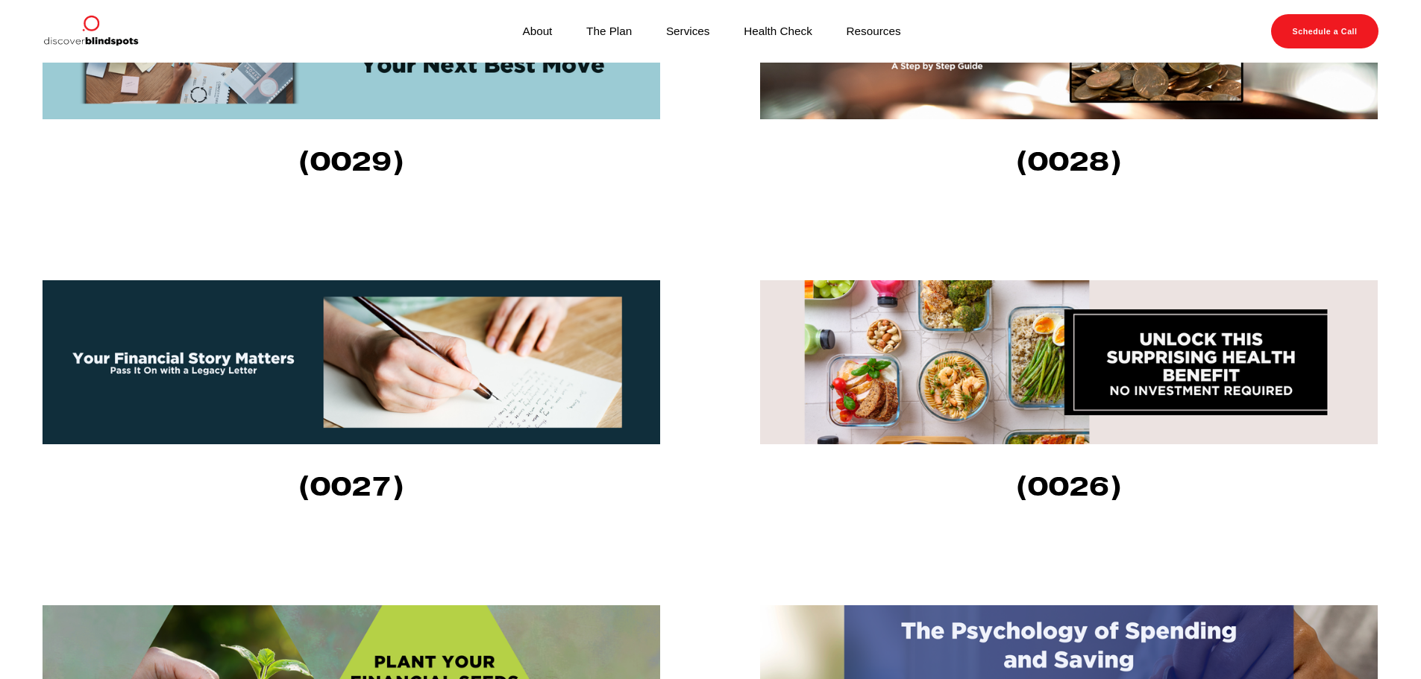
click at [1087, 427] on img at bounding box center [1069, 362] width 618 height 164
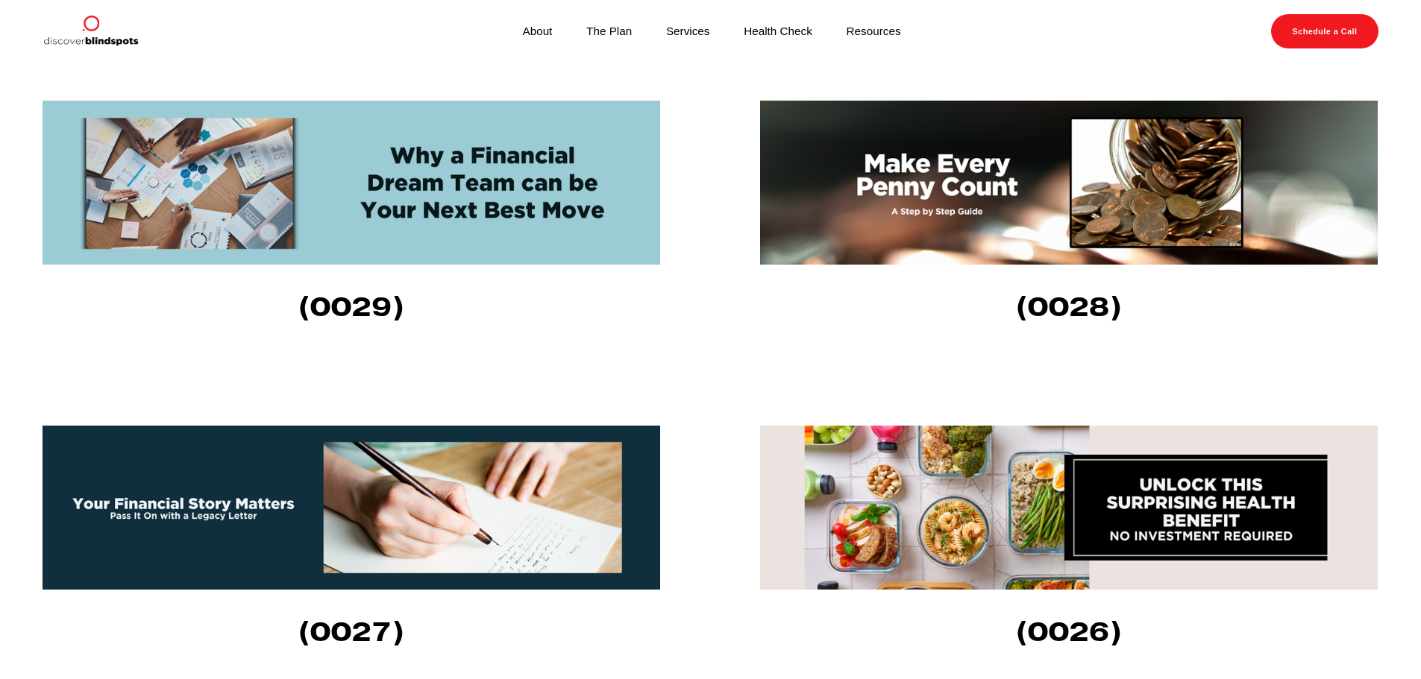
scroll to position [550, 0]
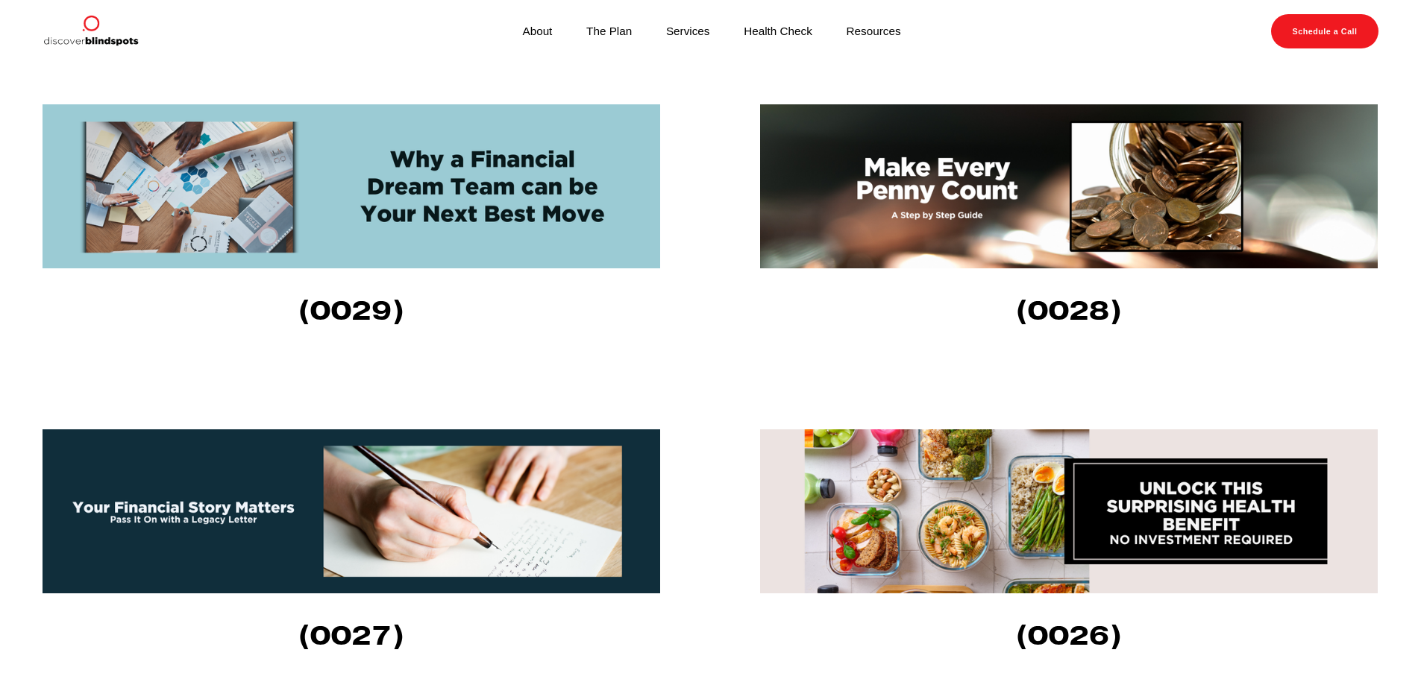
click at [456, 560] on img at bounding box center [352, 512] width 618 height 164
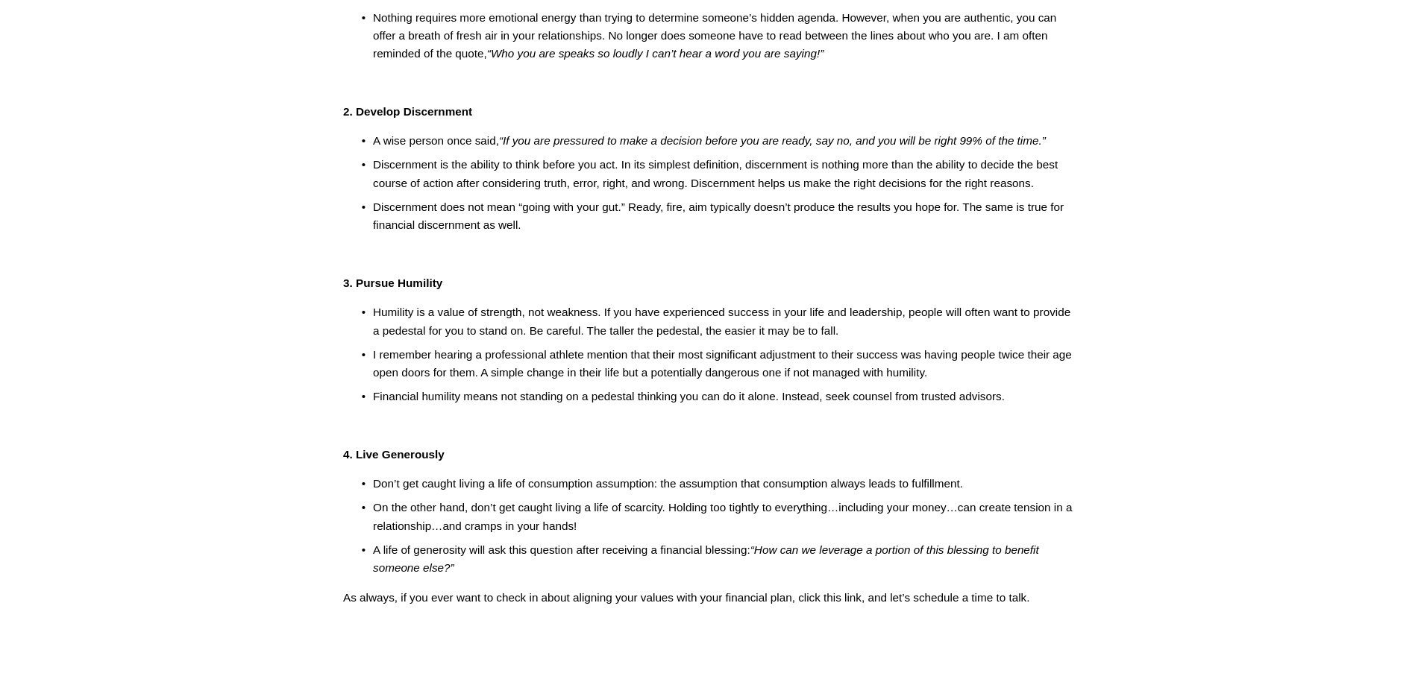
scroll to position [373, 0]
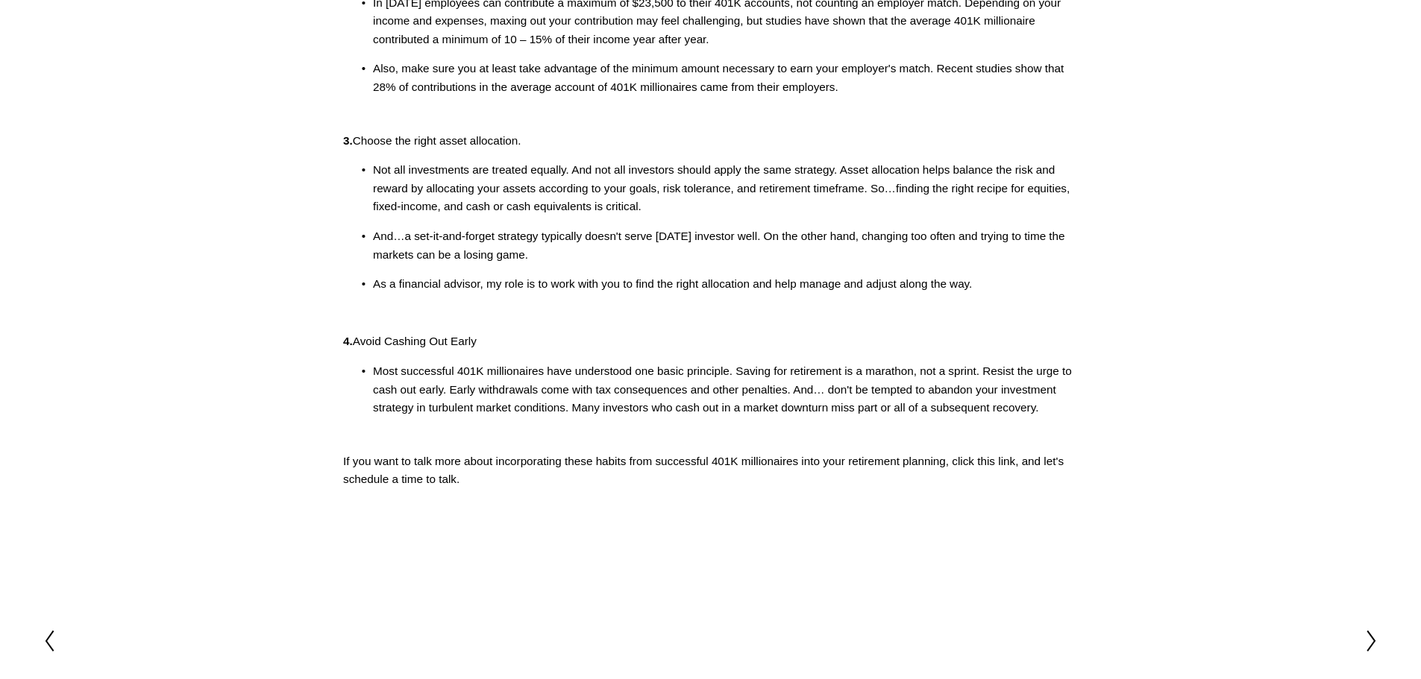
scroll to position [447, 0]
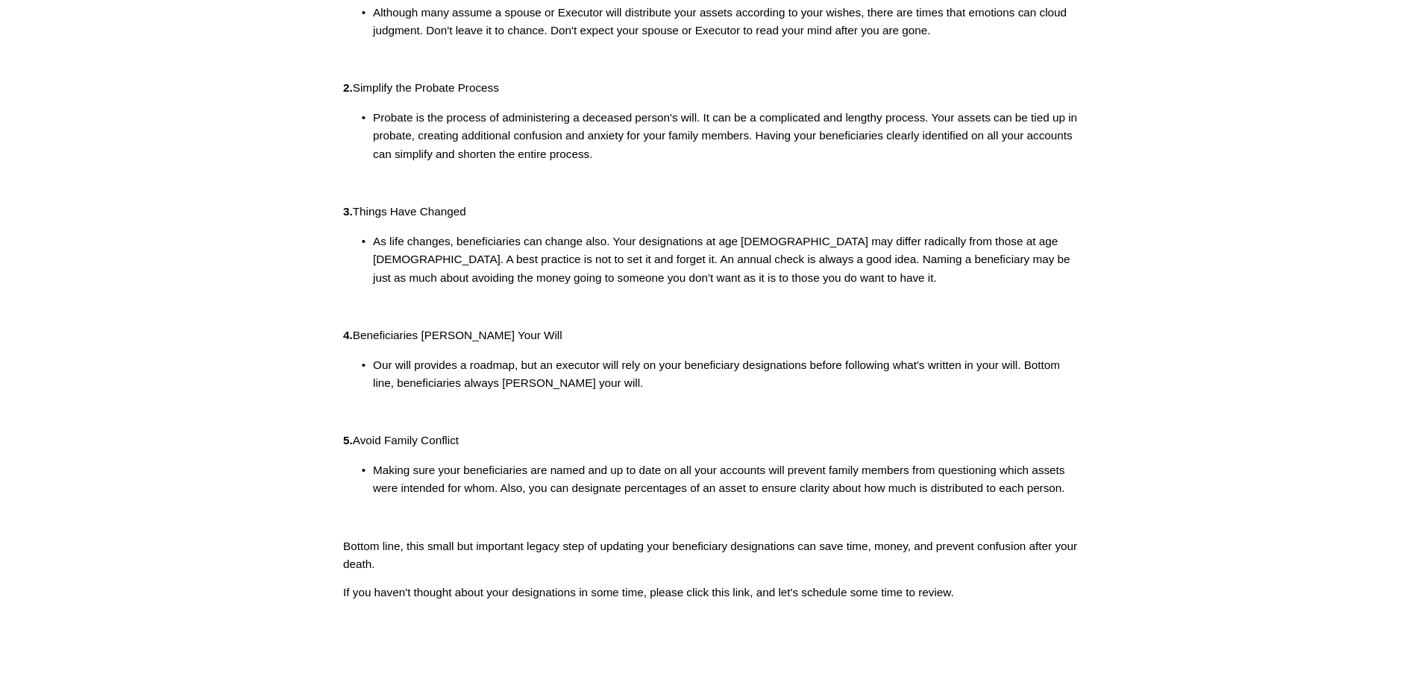
scroll to position [373, 0]
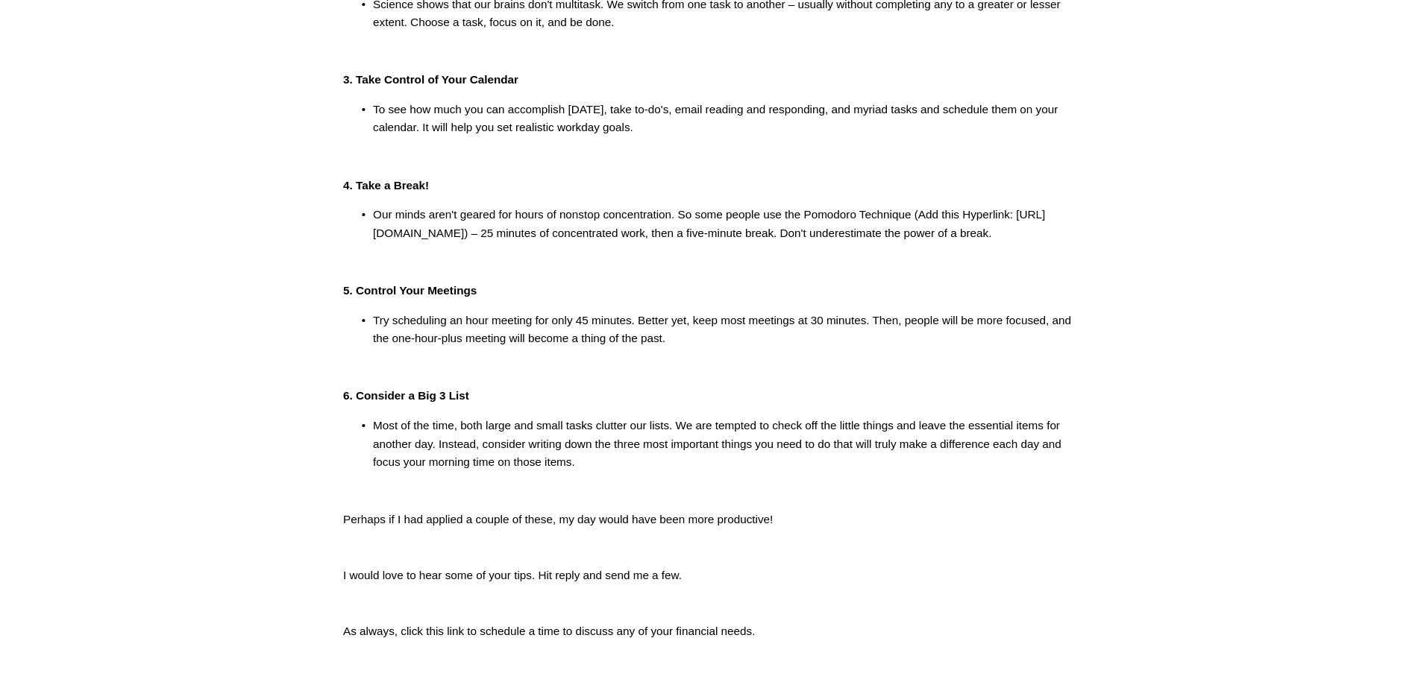
scroll to position [522, 0]
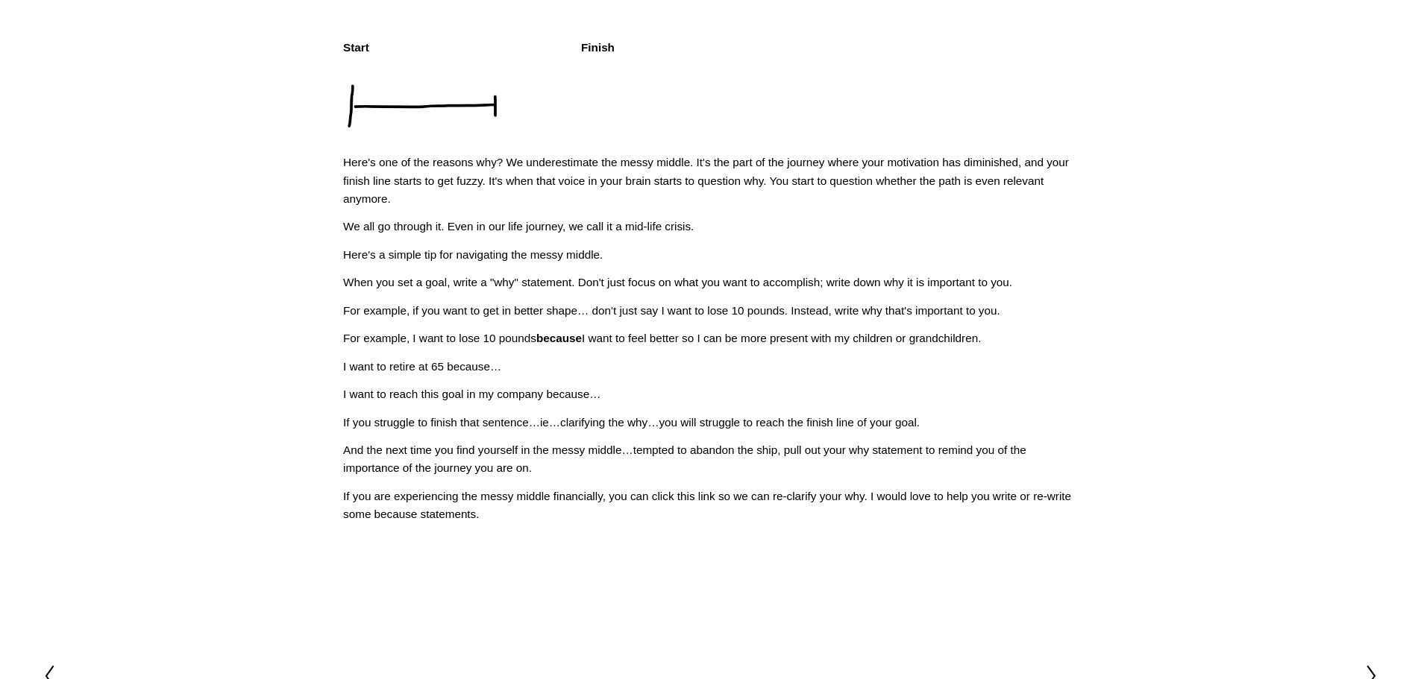
scroll to position [373, 0]
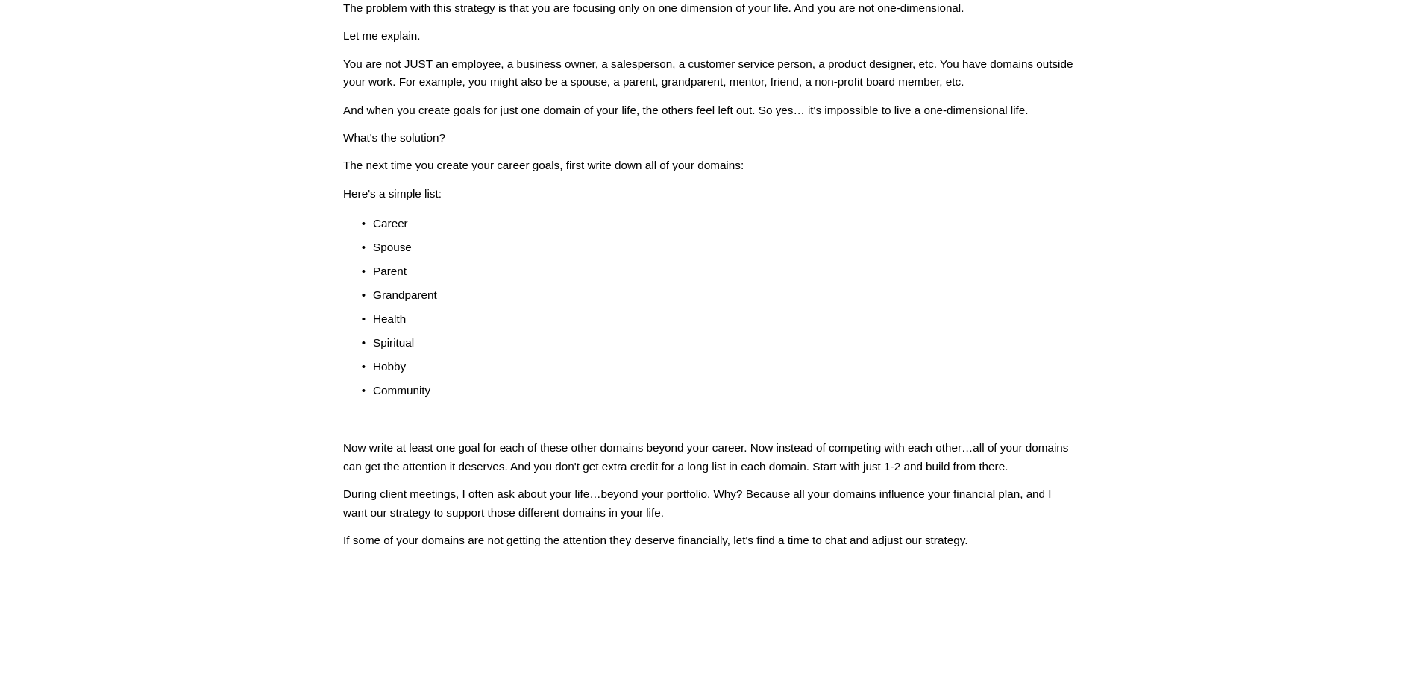
scroll to position [75, 0]
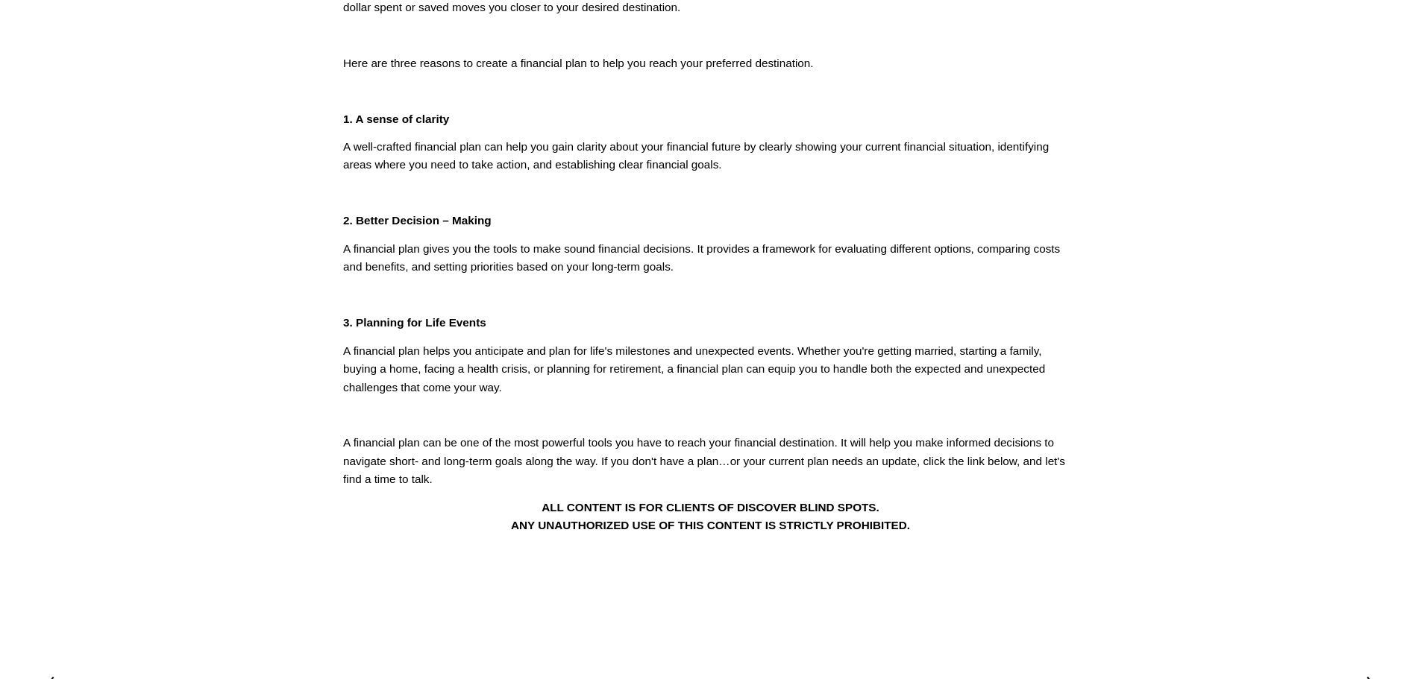
scroll to position [597, 0]
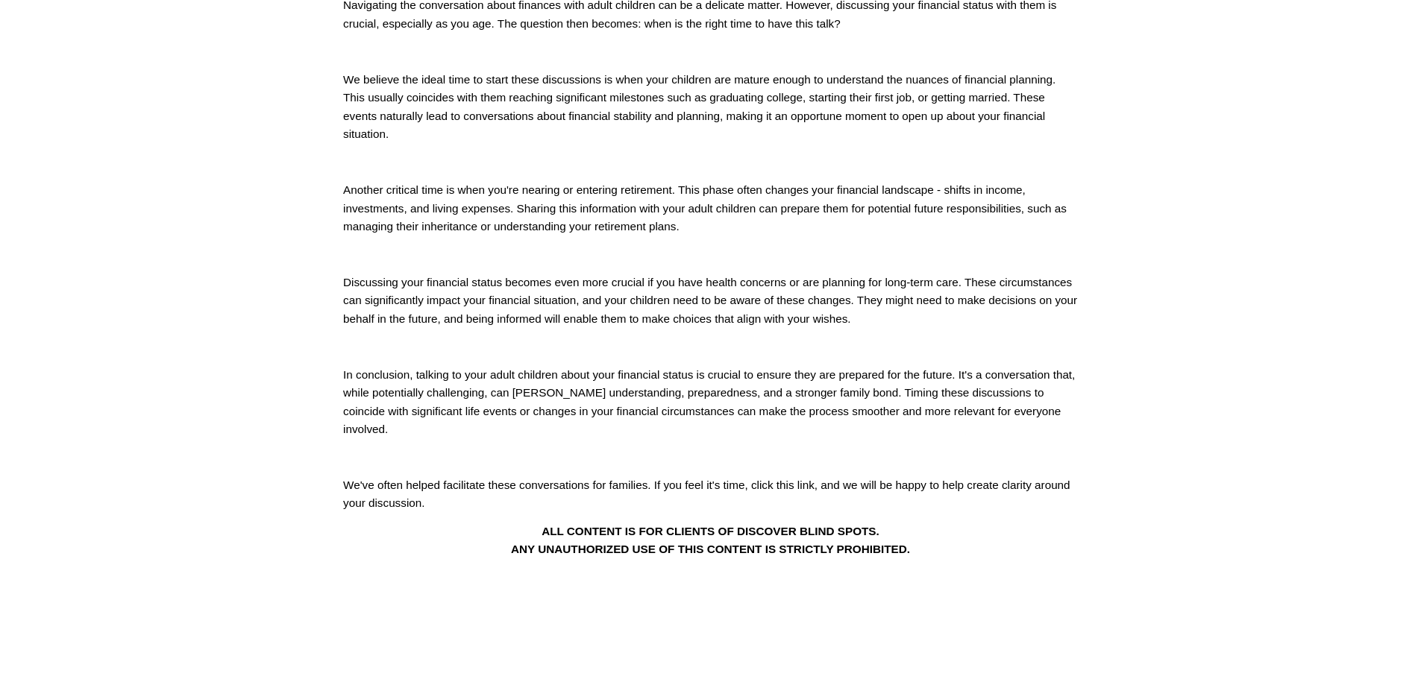
scroll to position [298, 0]
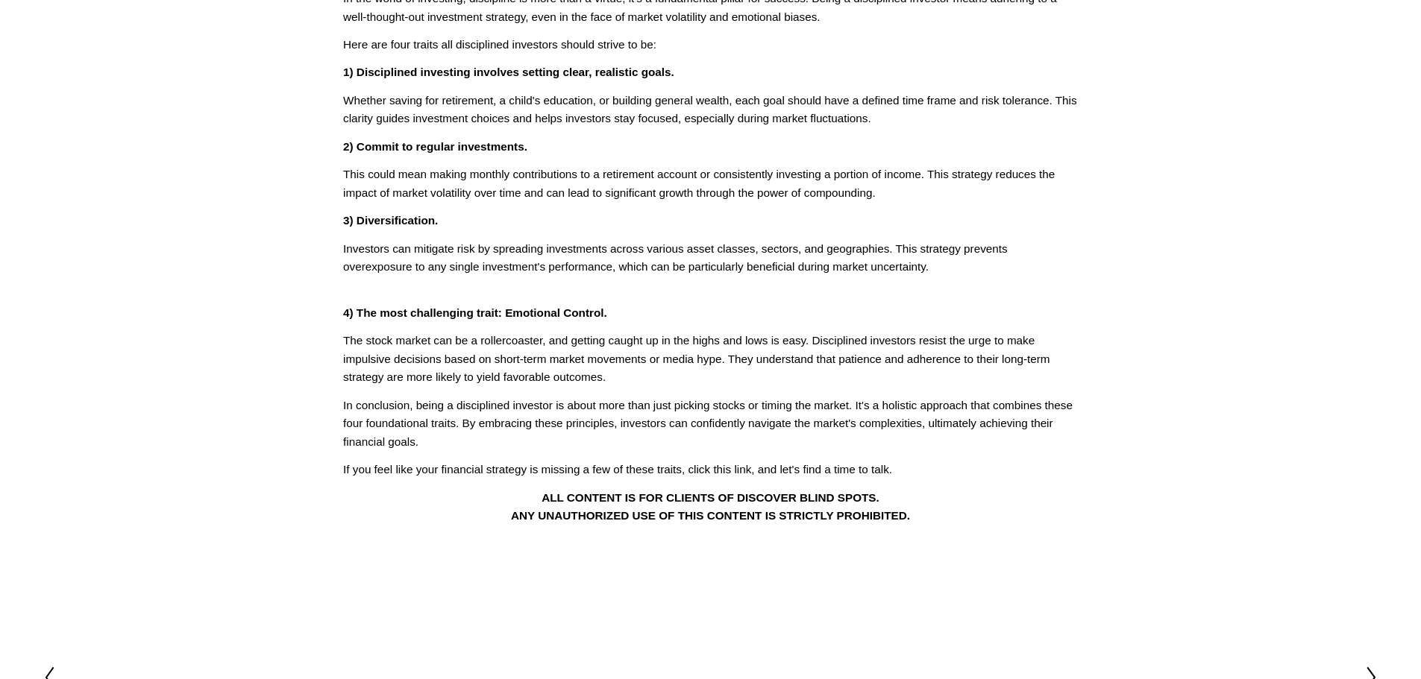
scroll to position [224, 0]
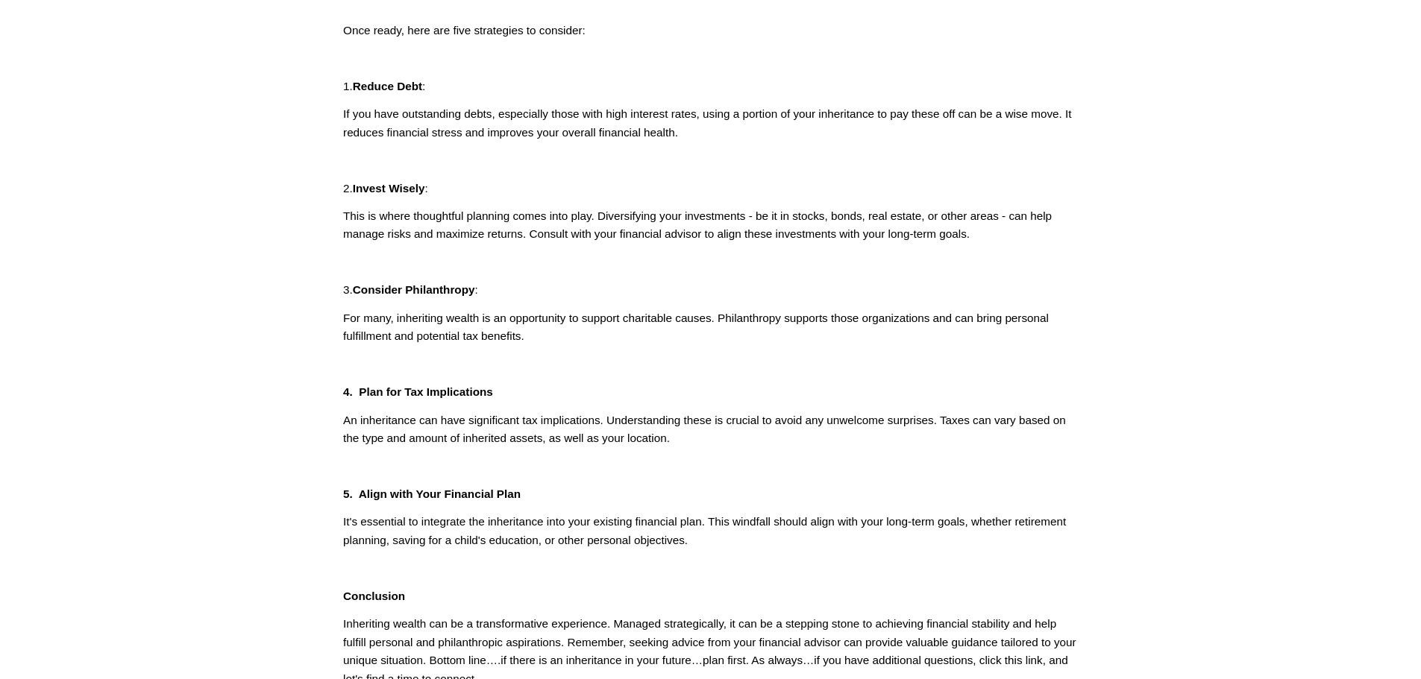
scroll to position [224, 0]
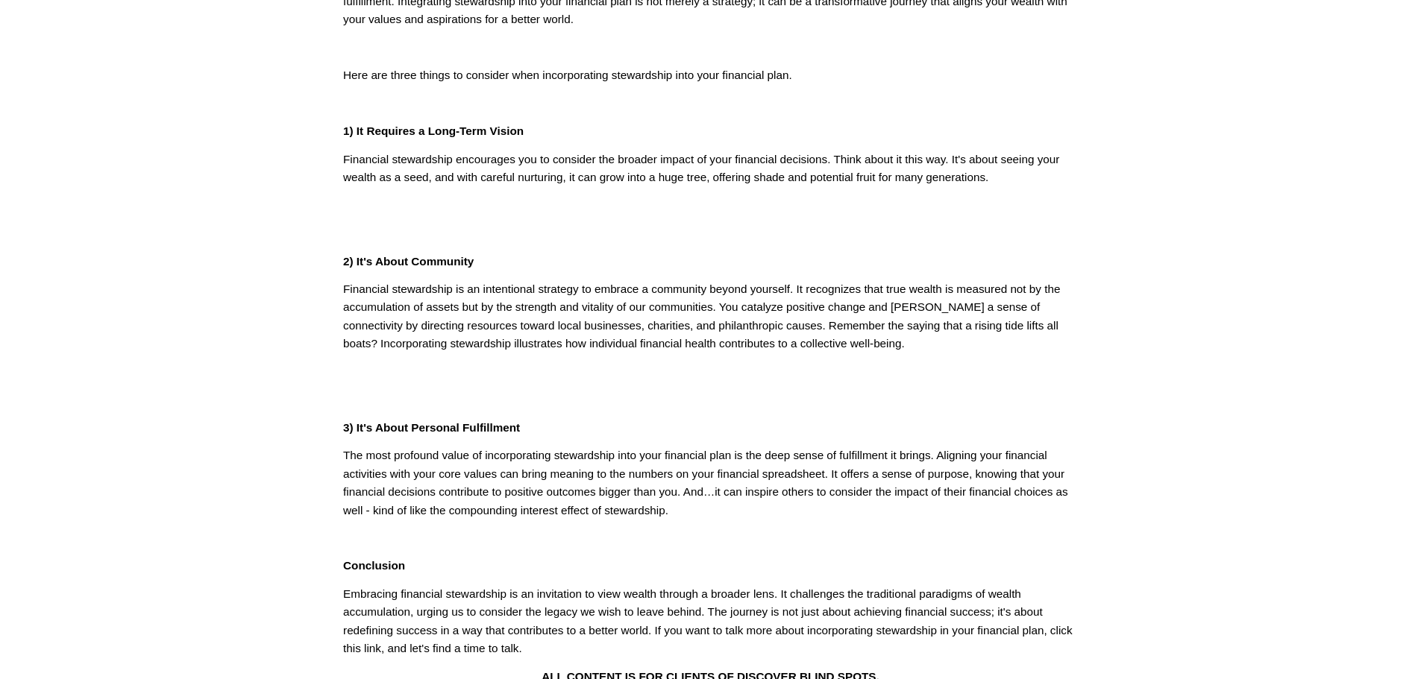
scroll to position [298, 0]
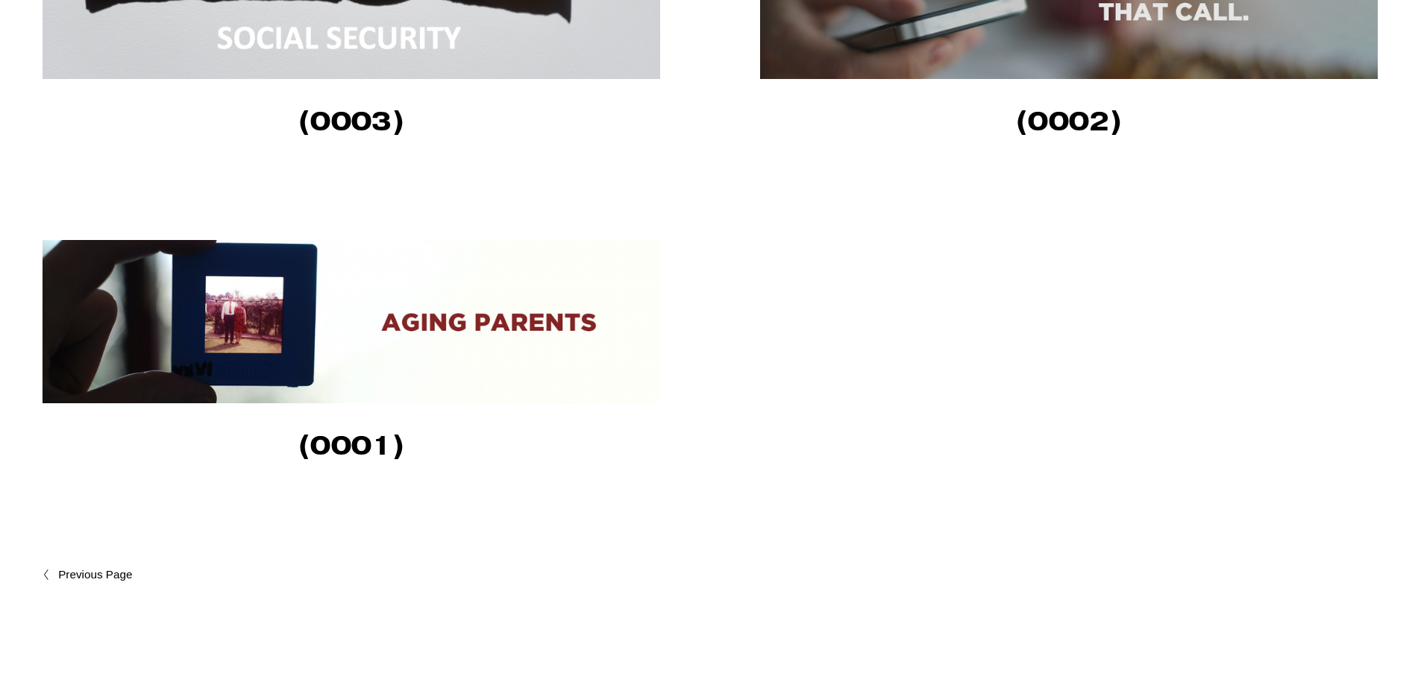
scroll to position [1977, 0]
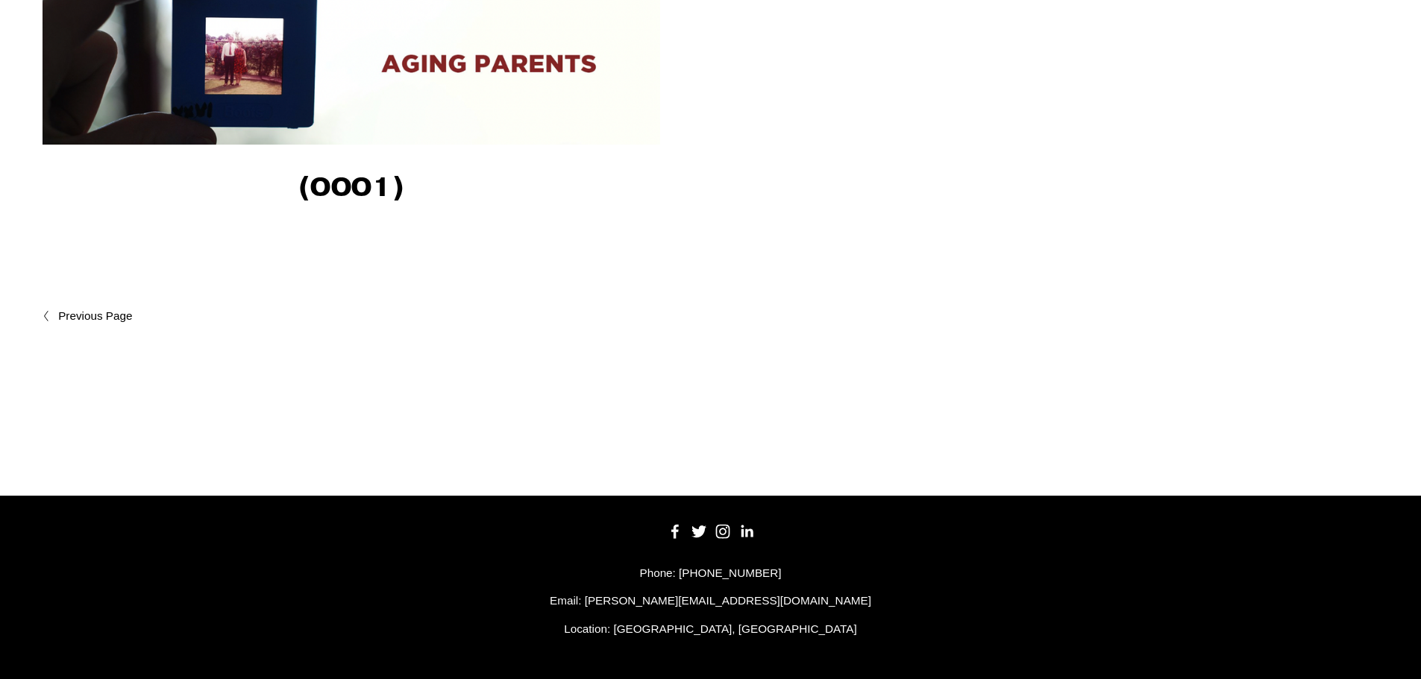
click at [82, 307] on link "Newer Posts" at bounding box center [376, 316] width 667 height 18
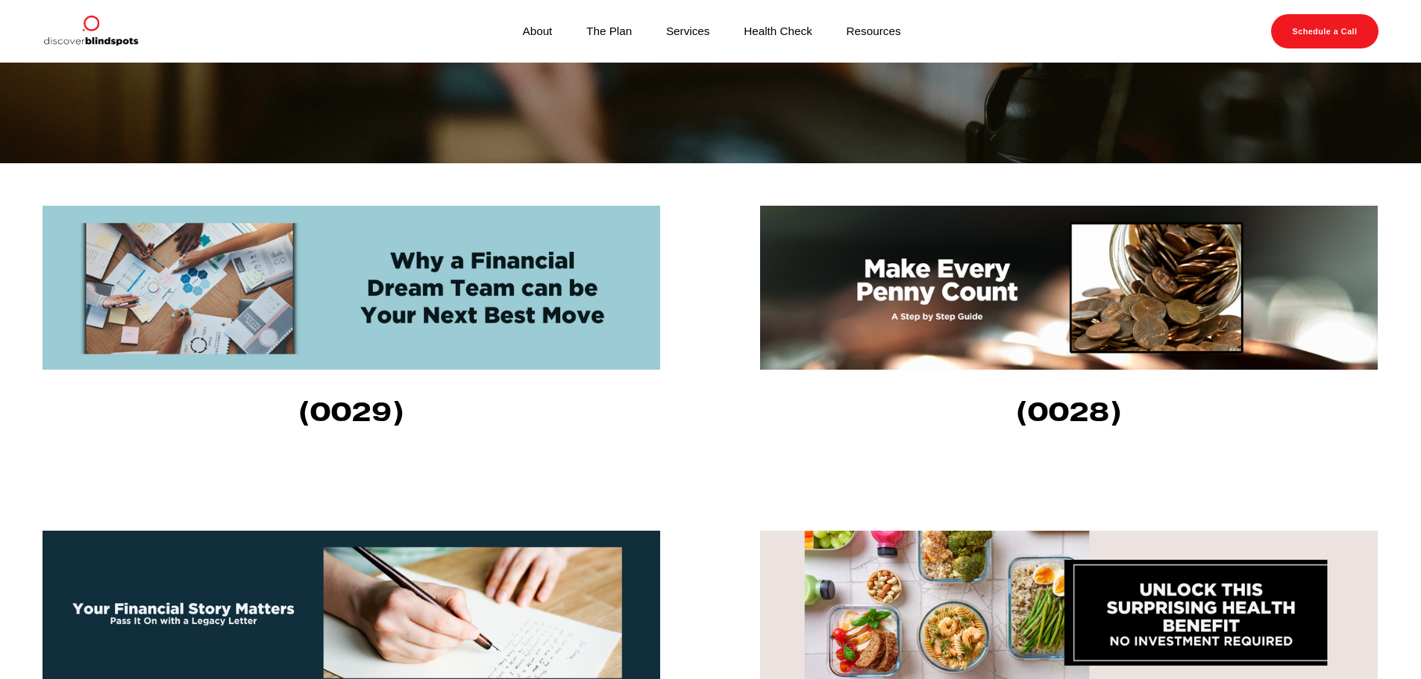
scroll to position [447, 0]
click at [985, 336] on img at bounding box center [1069, 289] width 618 height 164
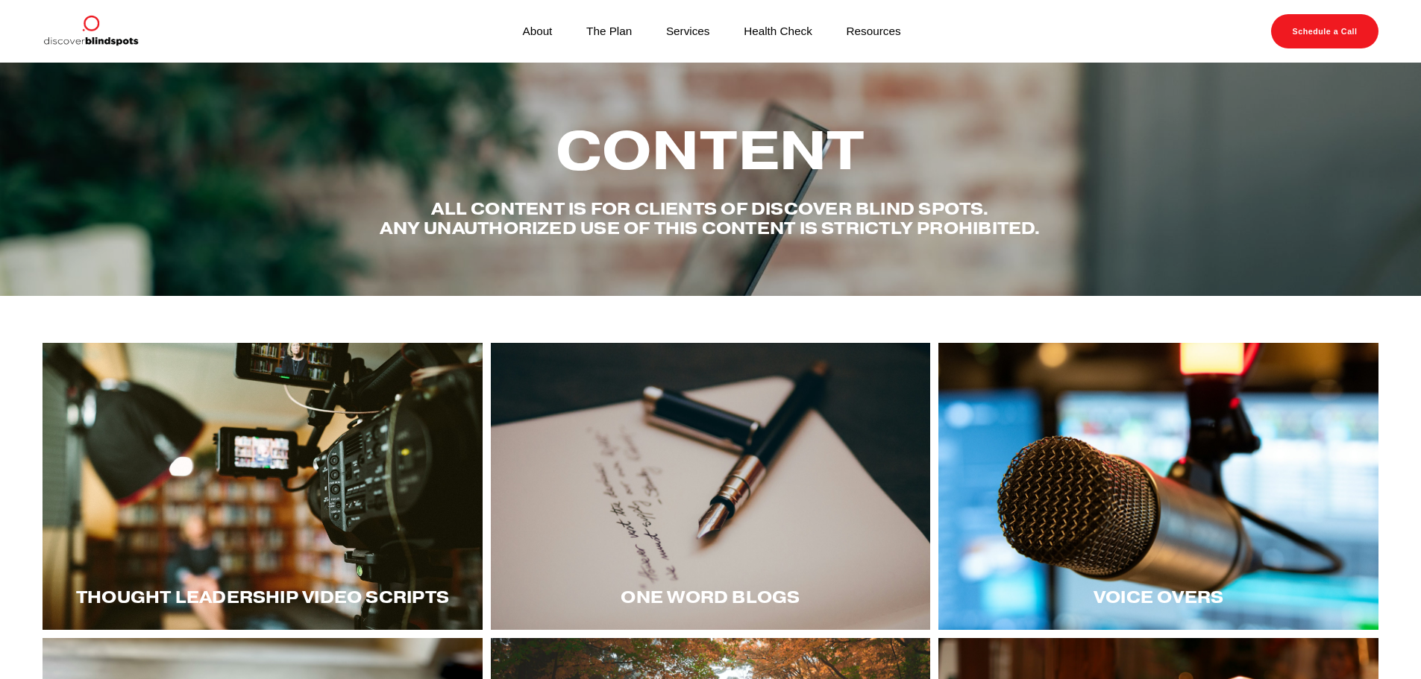
scroll to position [148, 0]
